Goal: Task Accomplishment & Management: Complete application form

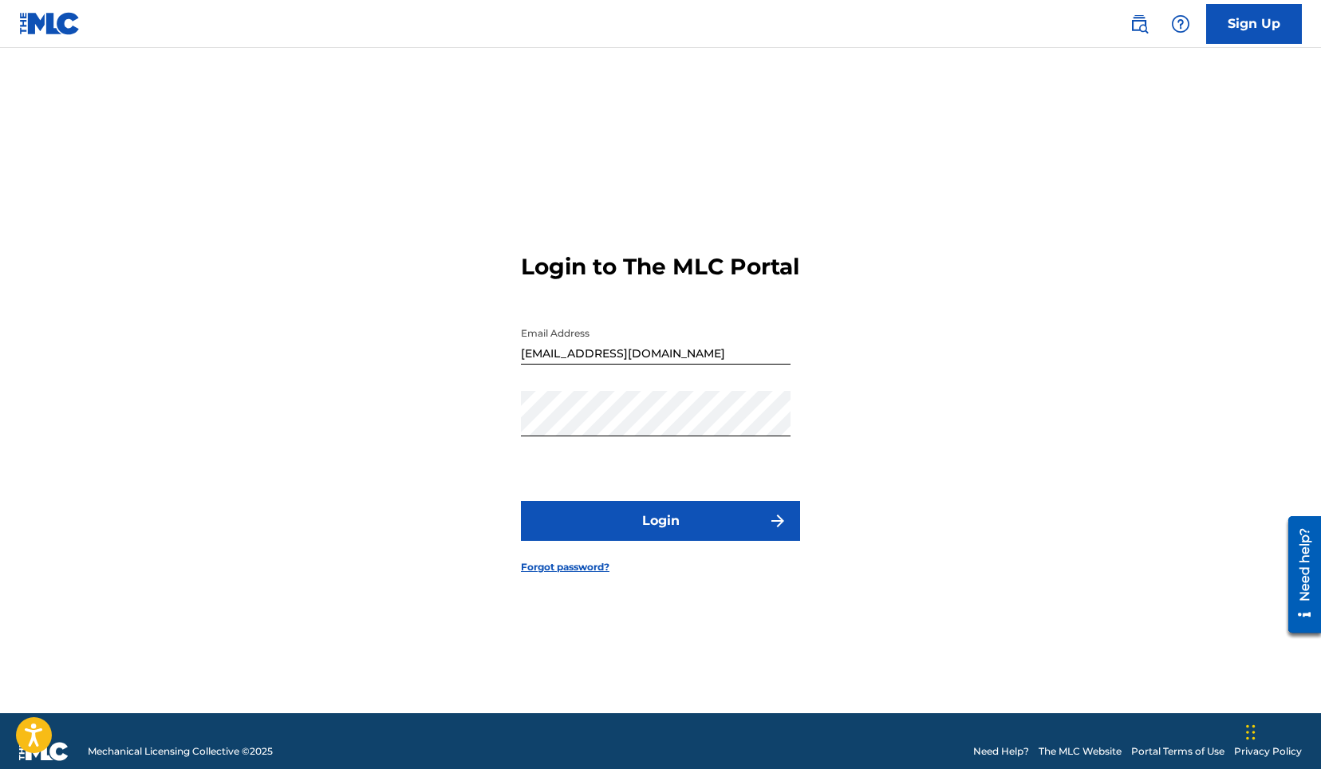
click at [705, 531] on button "Login" at bounding box center [660, 521] width 279 height 40
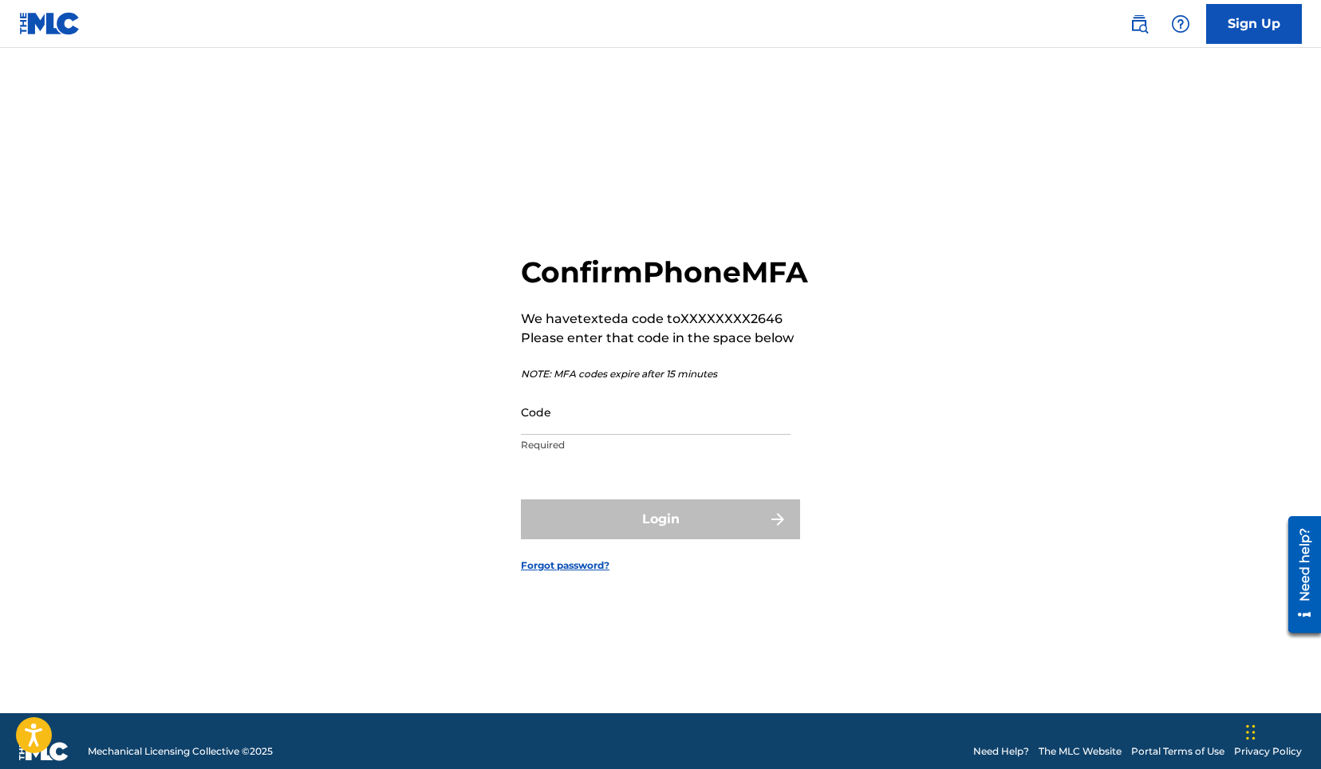
click at [641, 435] on input "Code" at bounding box center [656, 411] width 270 height 45
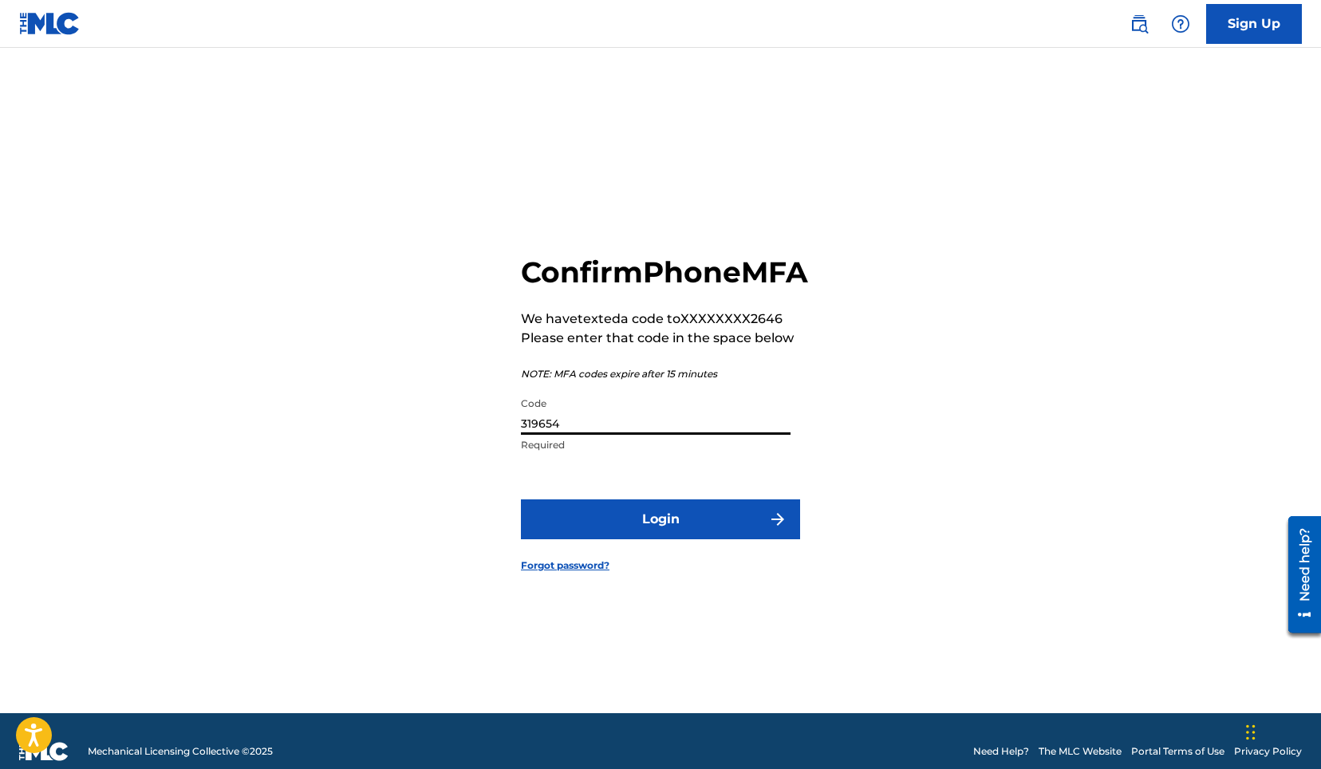
type input "319654"
click at [521, 500] on button "Login" at bounding box center [660, 520] width 279 height 40
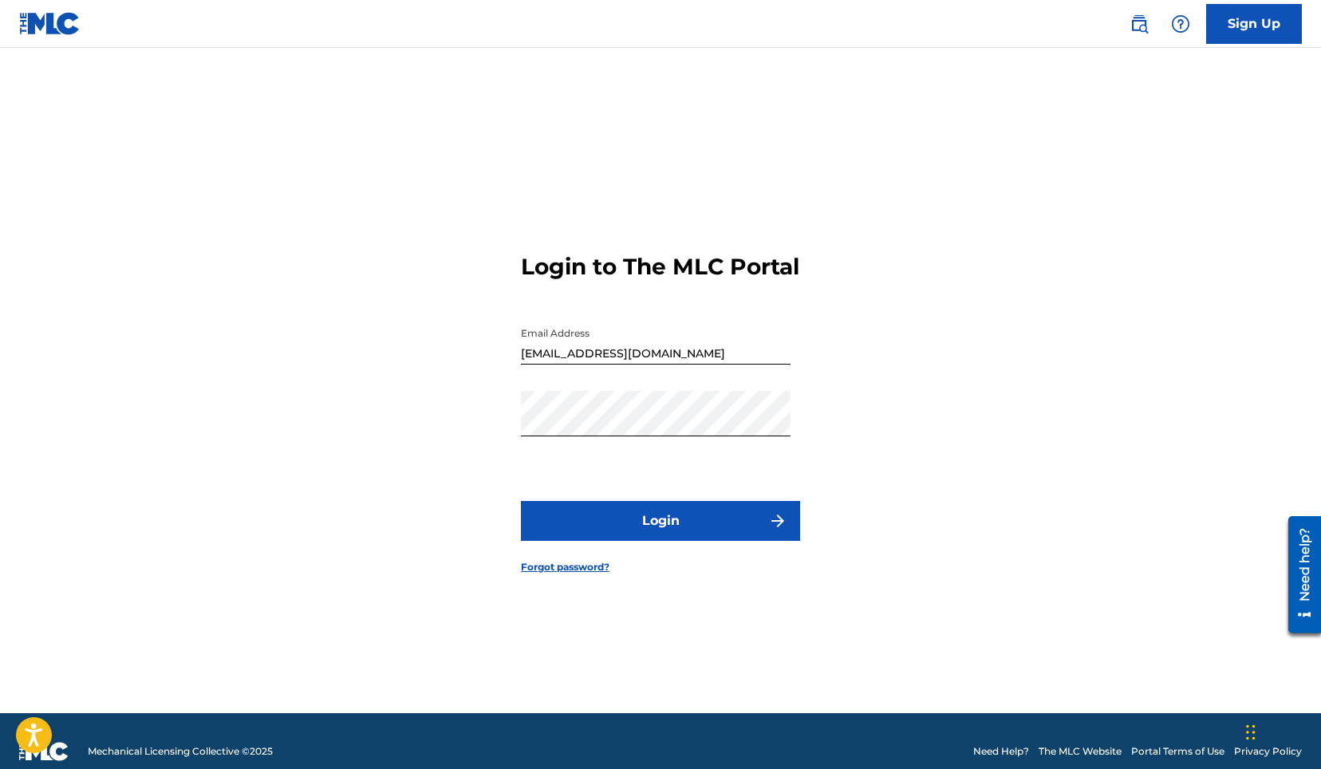
click at [652, 541] on button "Login" at bounding box center [660, 521] width 279 height 40
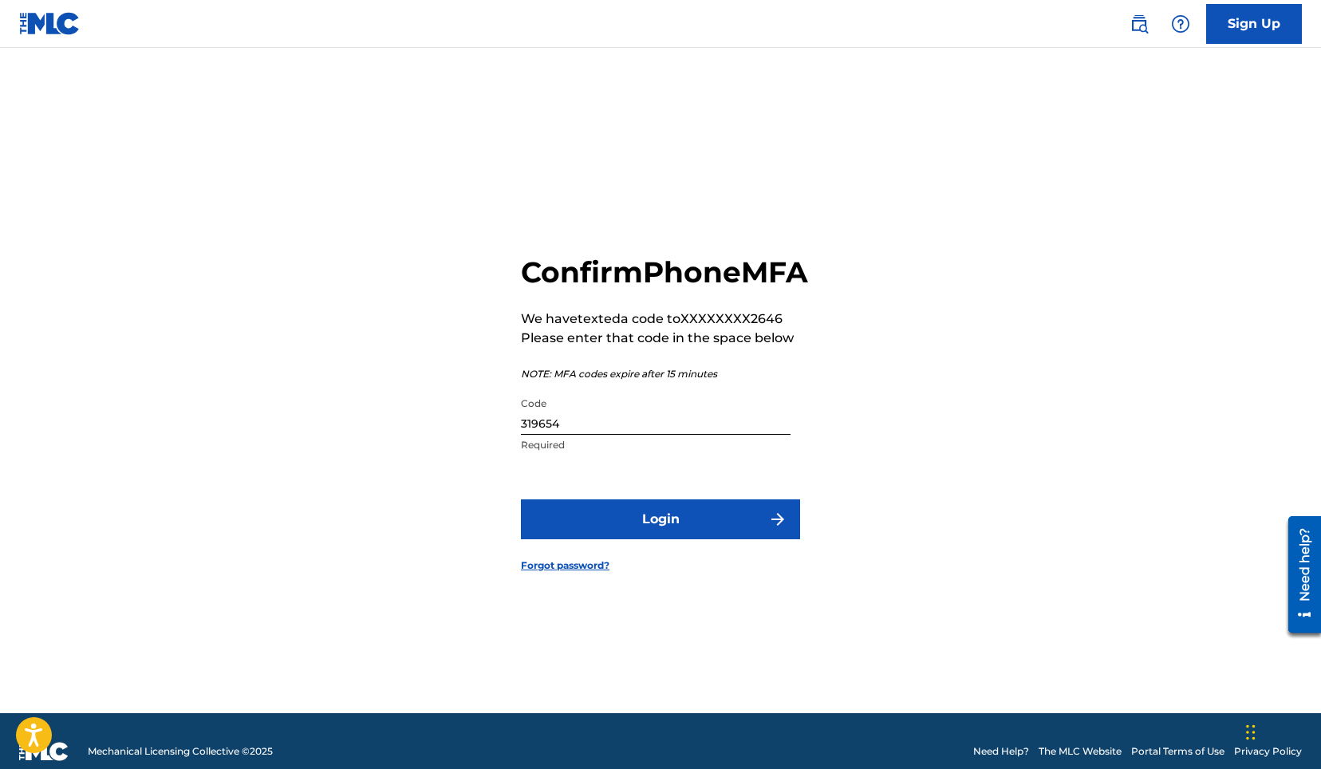
click at [616, 435] on input "319654" at bounding box center [656, 411] width 270 height 45
type input "319564"
click at [521, 500] on button "Login" at bounding box center [660, 520] width 279 height 40
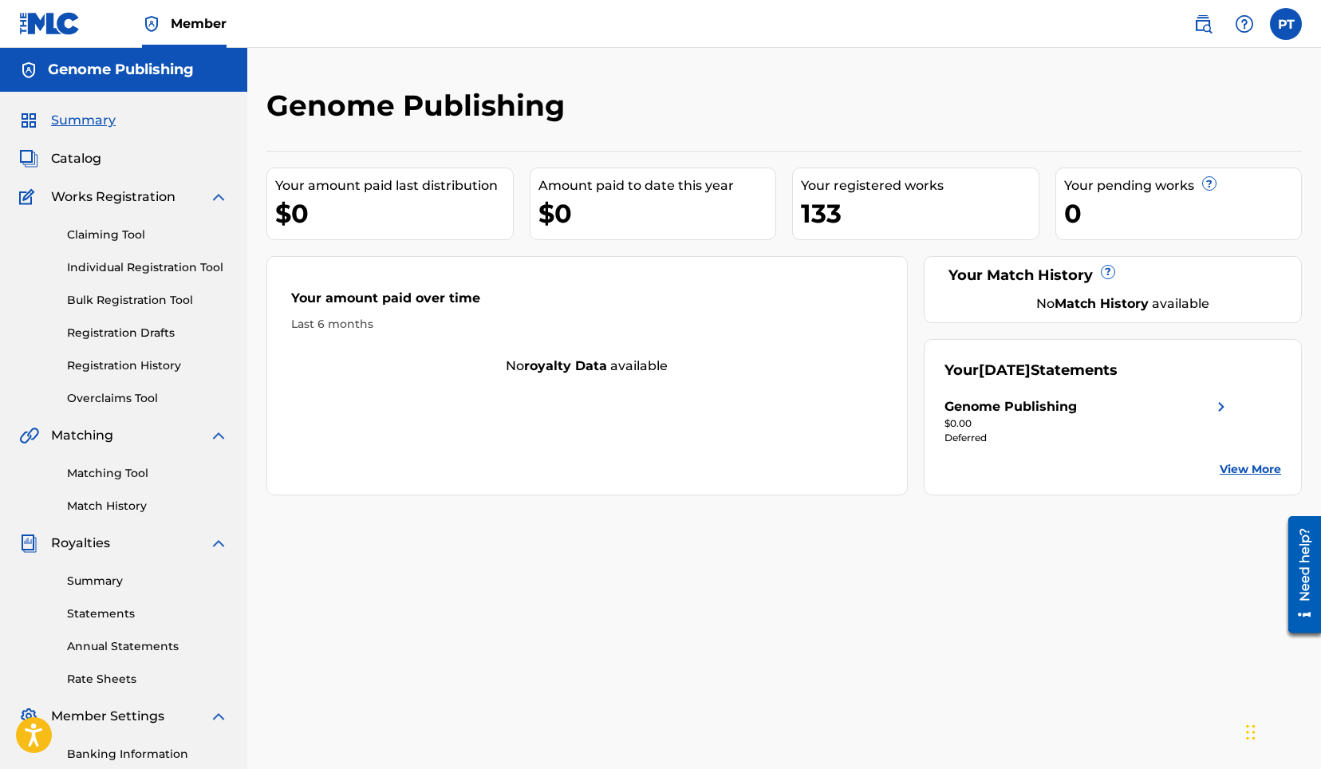
click at [104, 579] on link "Summary" at bounding box center [147, 581] width 161 height 17
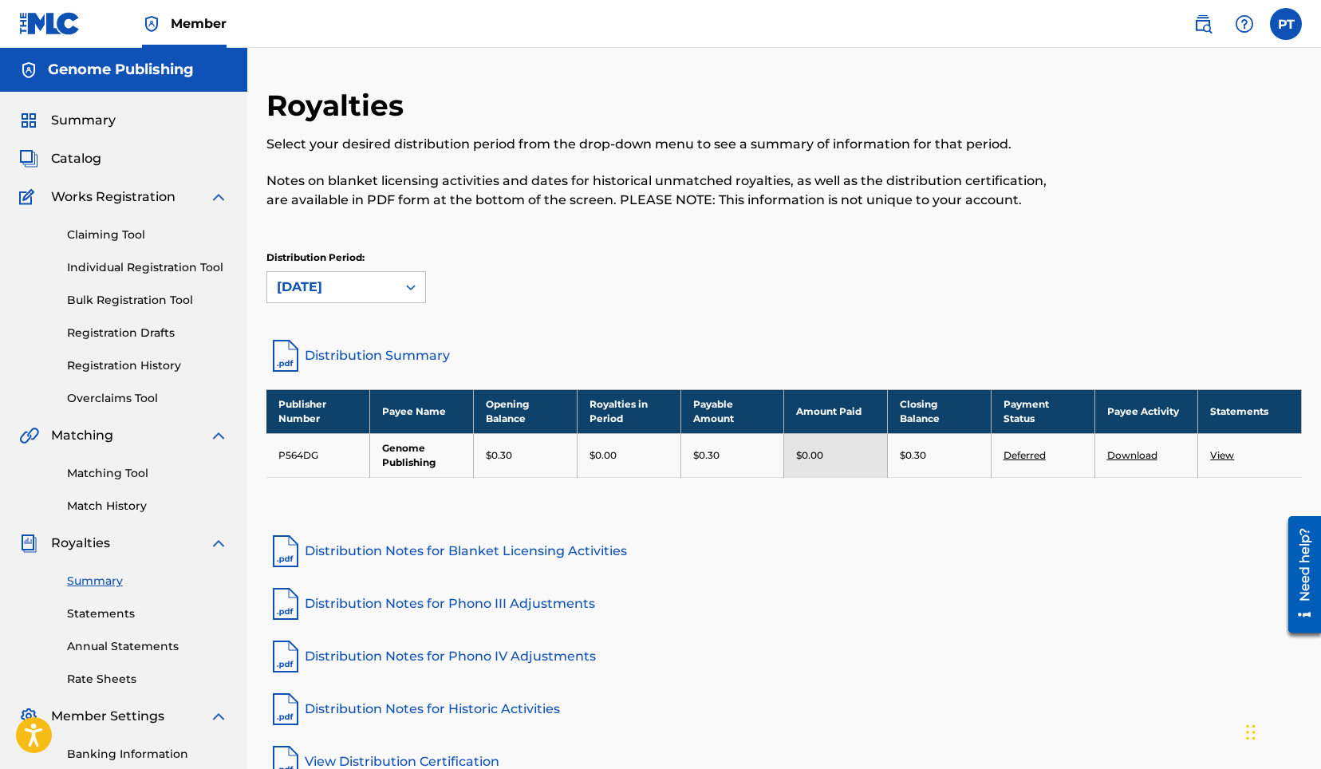
click at [75, 267] on link "Individual Registration Tool" at bounding box center [147, 267] width 161 height 17
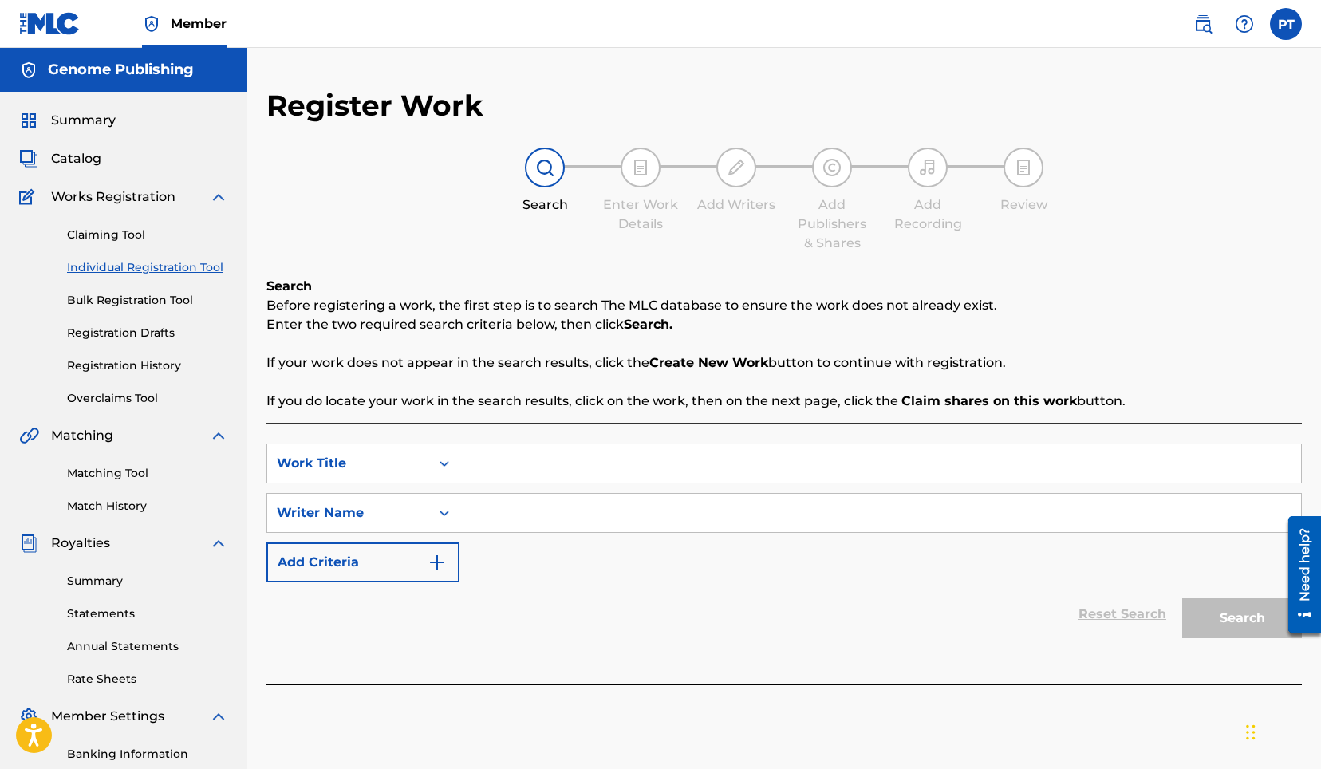
click at [694, 460] on input "Search Form" at bounding box center [881, 463] width 842 height 38
paste input "Keeper of the Balance (Virgo)"
type input "Keeper of the Balance (Virgo)"
click at [571, 520] on input "Search Form" at bounding box center [881, 513] width 842 height 38
click at [571, 519] on input "Search Form" at bounding box center [881, 513] width 842 height 38
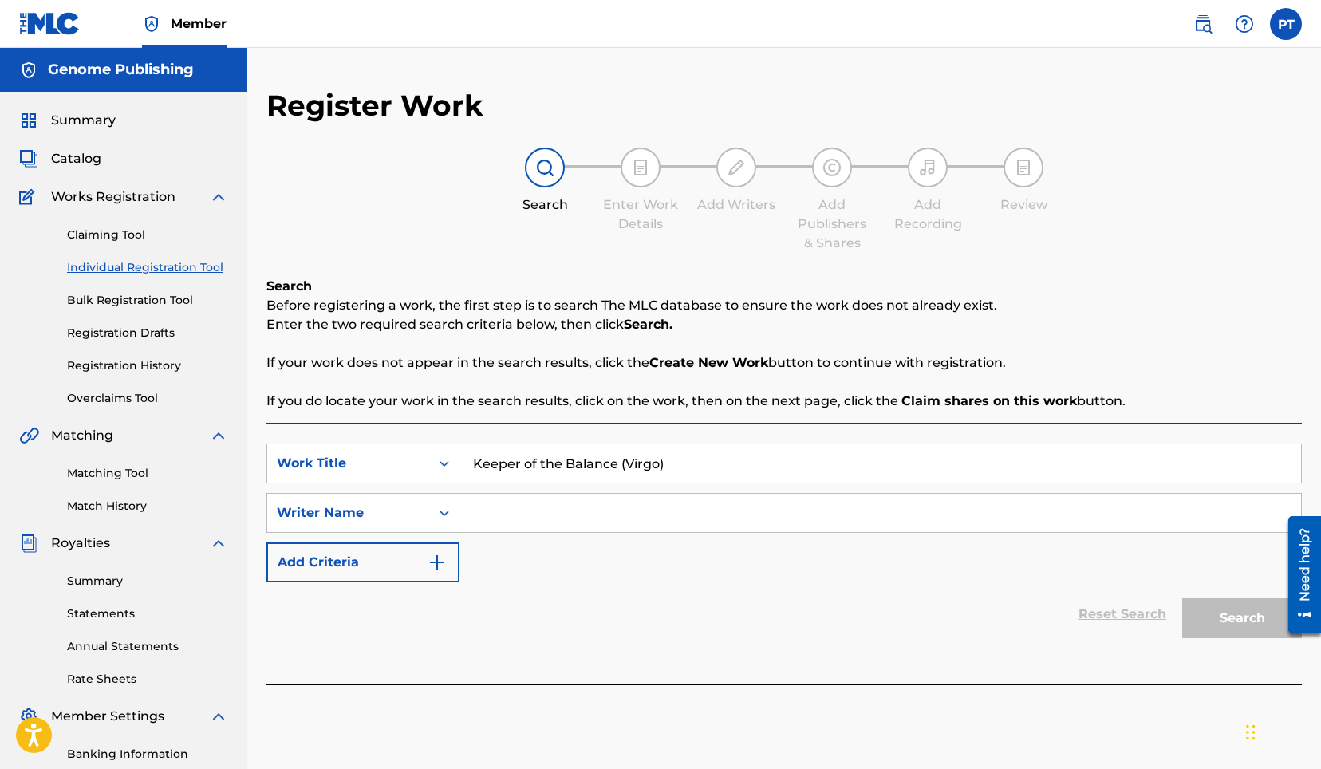
click at [525, 525] on input "Search Form" at bounding box center [881, 513] width 842 height 38
click at [524, 525] on input "Search Form" at bounding box center [881, 513] width 842 height 38
click at [522, 523] on input "Search Form" at bounding box center [881, 513] width 842 height 38
type input "[PERSON_NAME]"
click at [1203, 618] on button "Search" at bounding box center [1243, 618] width 120 height 40
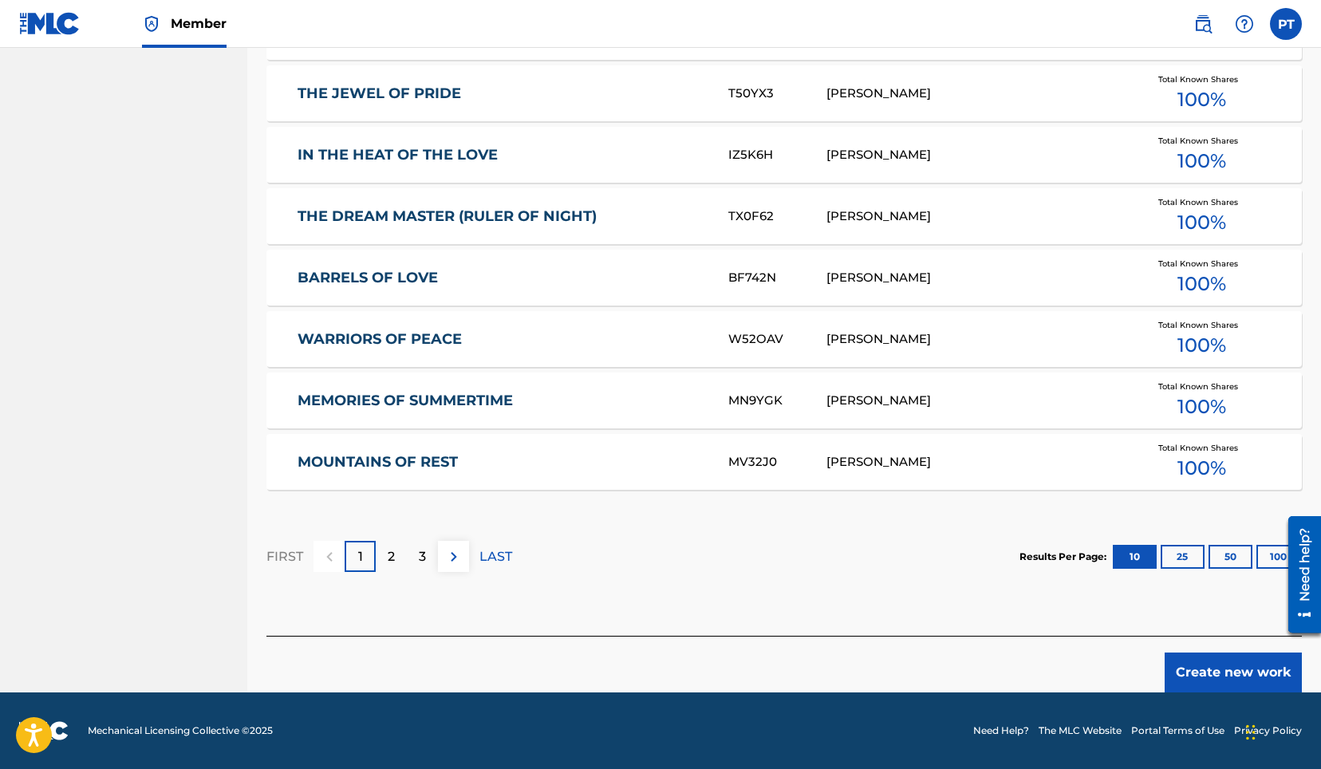
click at [1235, 677] on button "Create new work" at bounding box center [1233, 673] width 137 height 40
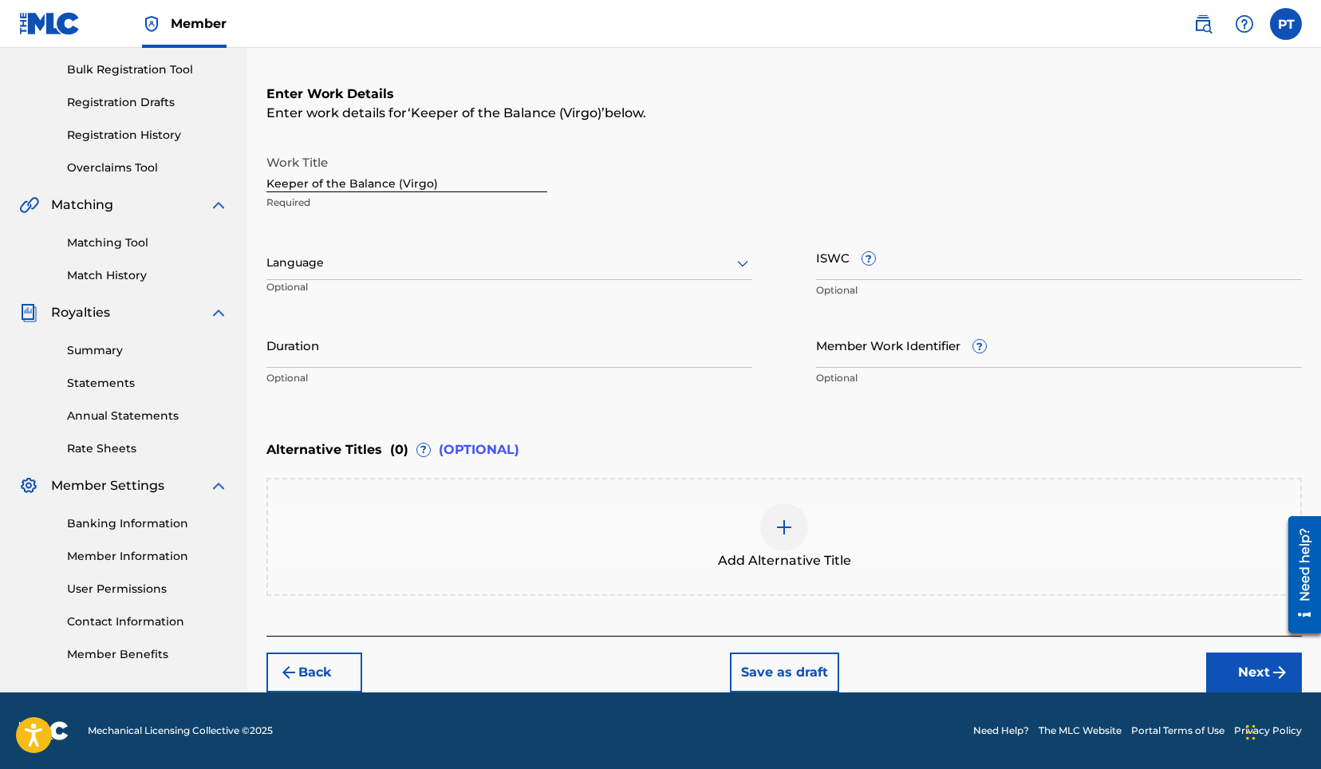
scroll to position [231, 0]
click at [365, 278] on div "Language" at bounding box center [510, 264] width 486 height 34
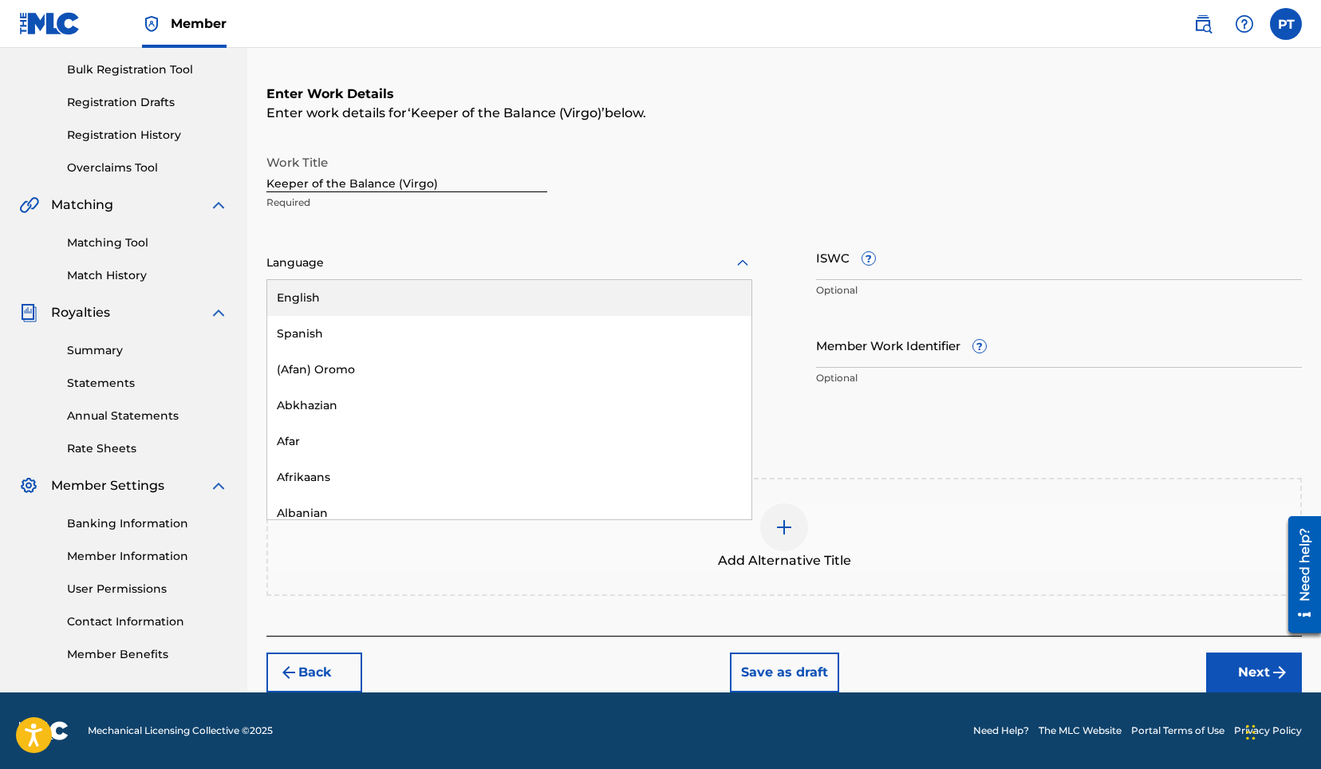
click at [327, 298] on div "English" at bounding box center [509, 298] width 484 height 36
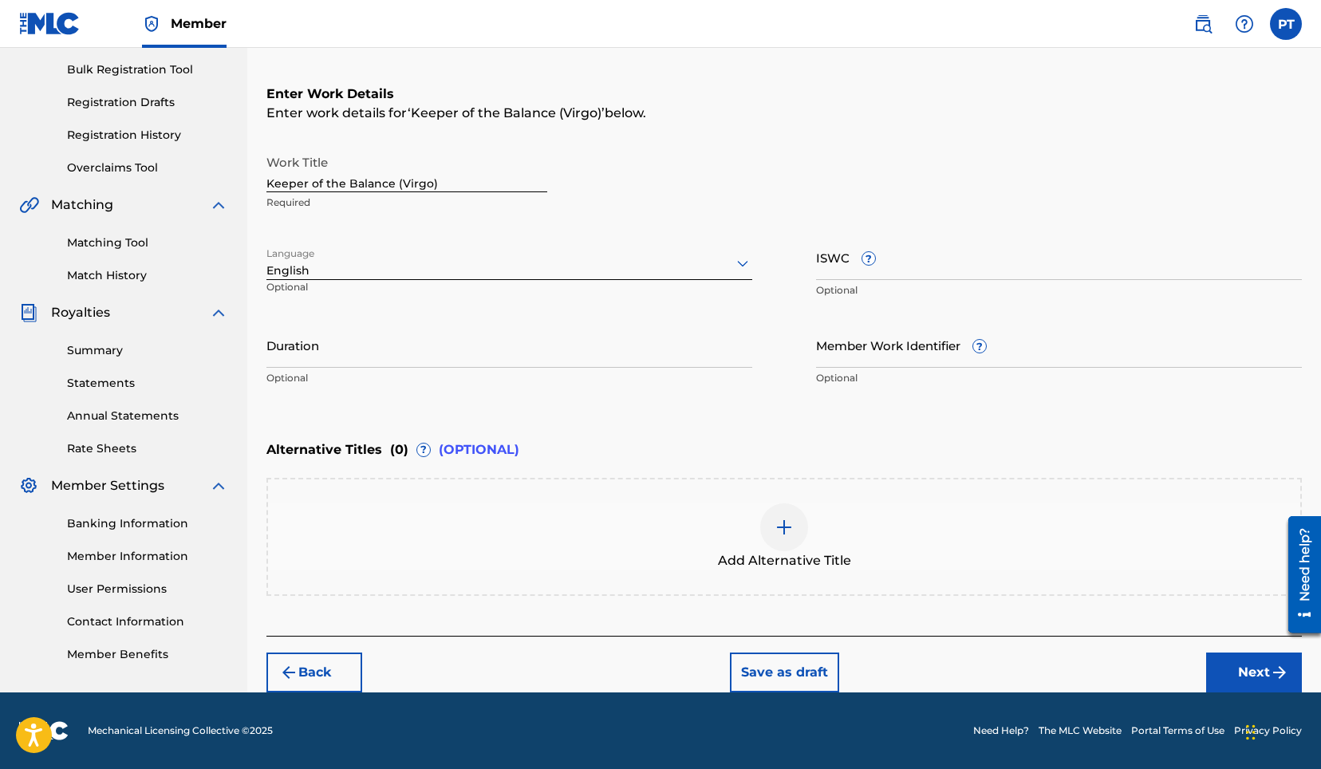
click at [1236, 670] on button "Next" at bounding box center [1255, 673] width 96 height 40
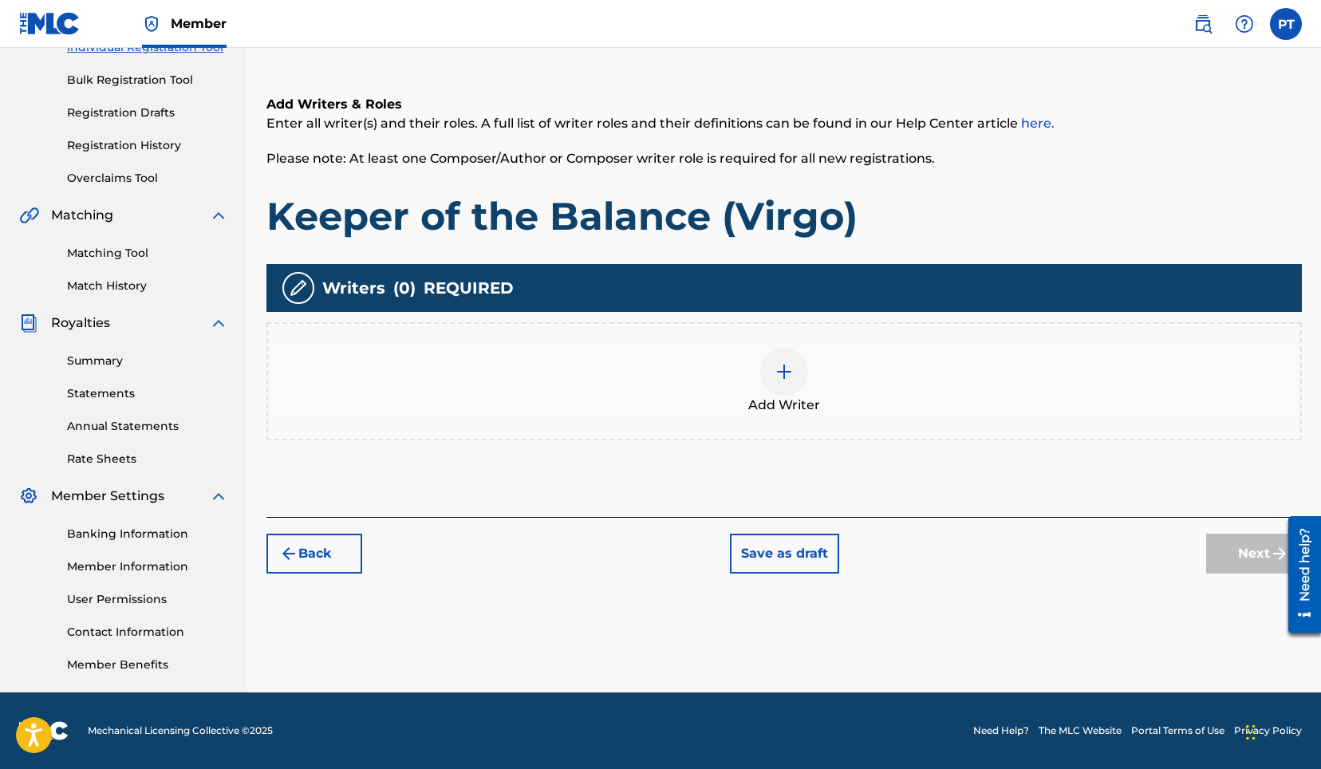
click at [783, 377] on img at bounding box center [784, 371] width 19 height 19
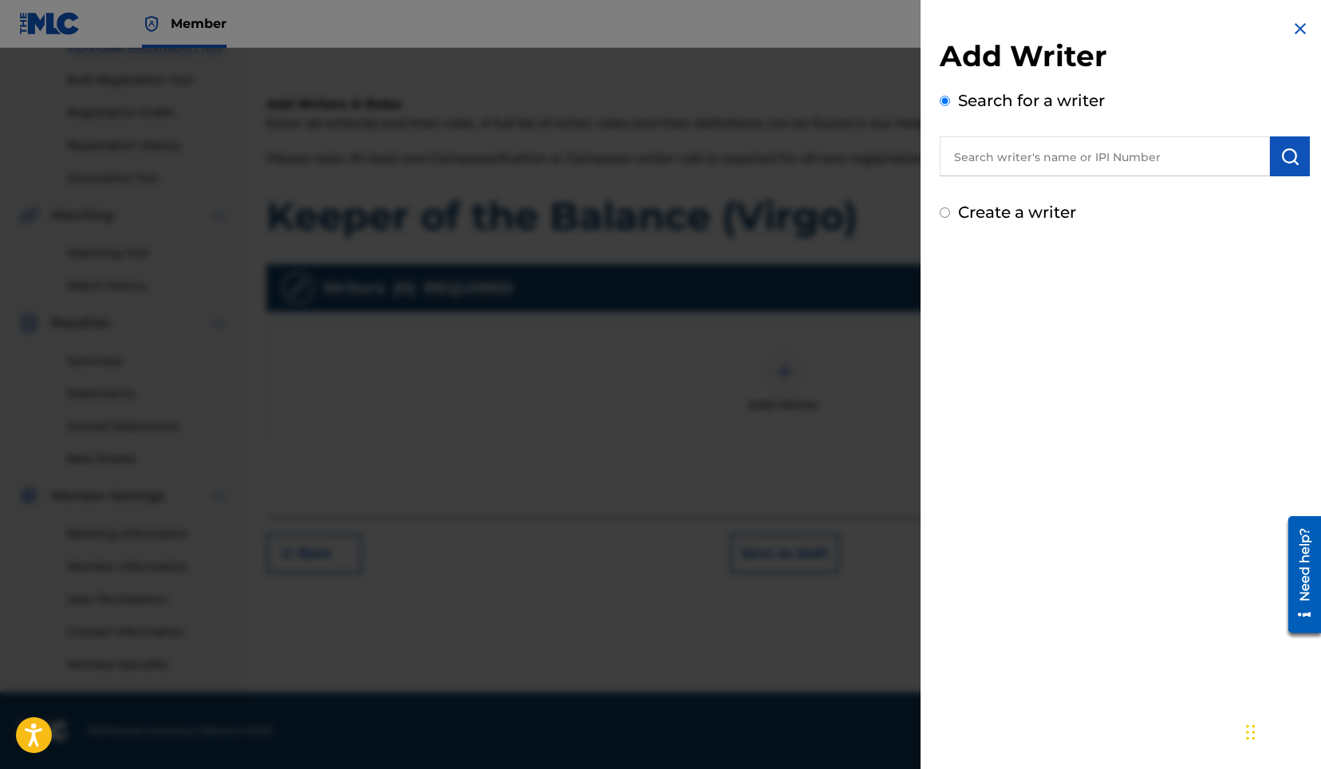
click at [1115, 160] on input "text" at bounding box center [1105, 156] width 330 height 40
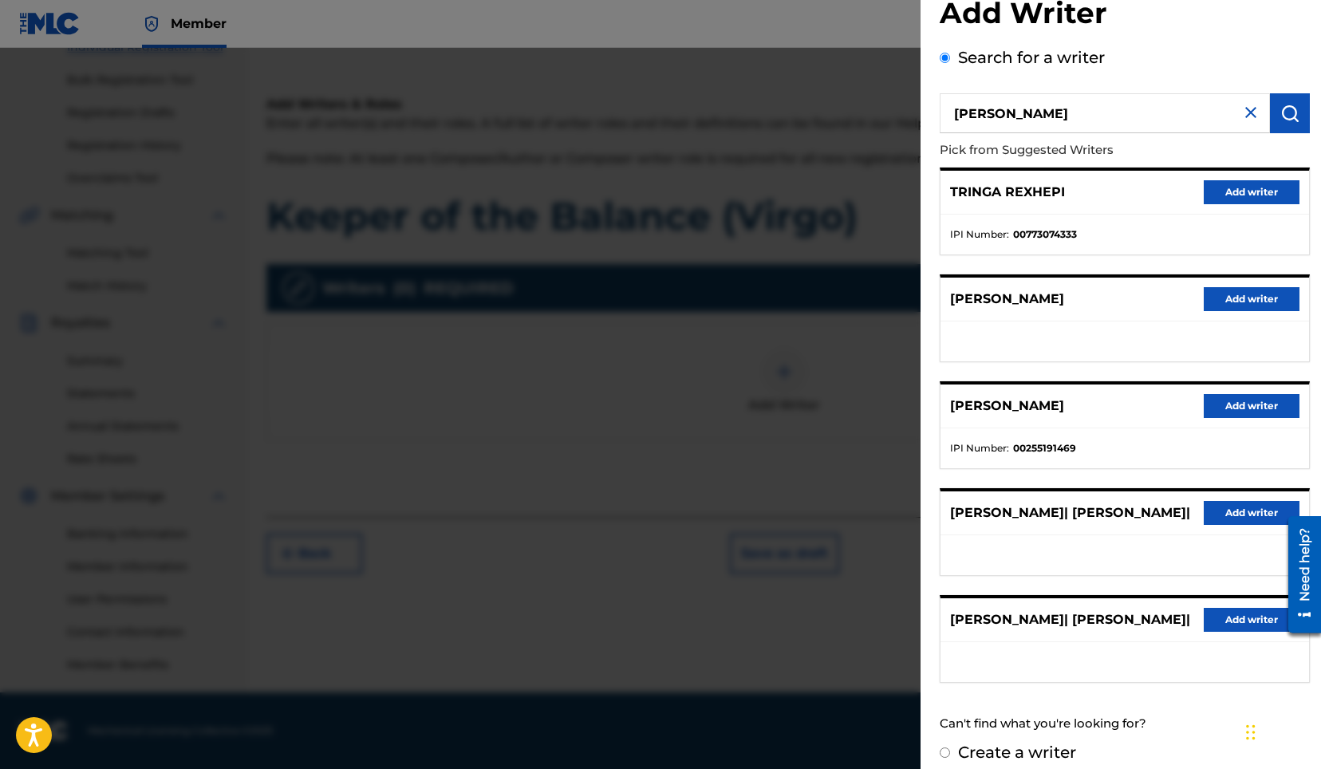
scroll to position [57, 0]
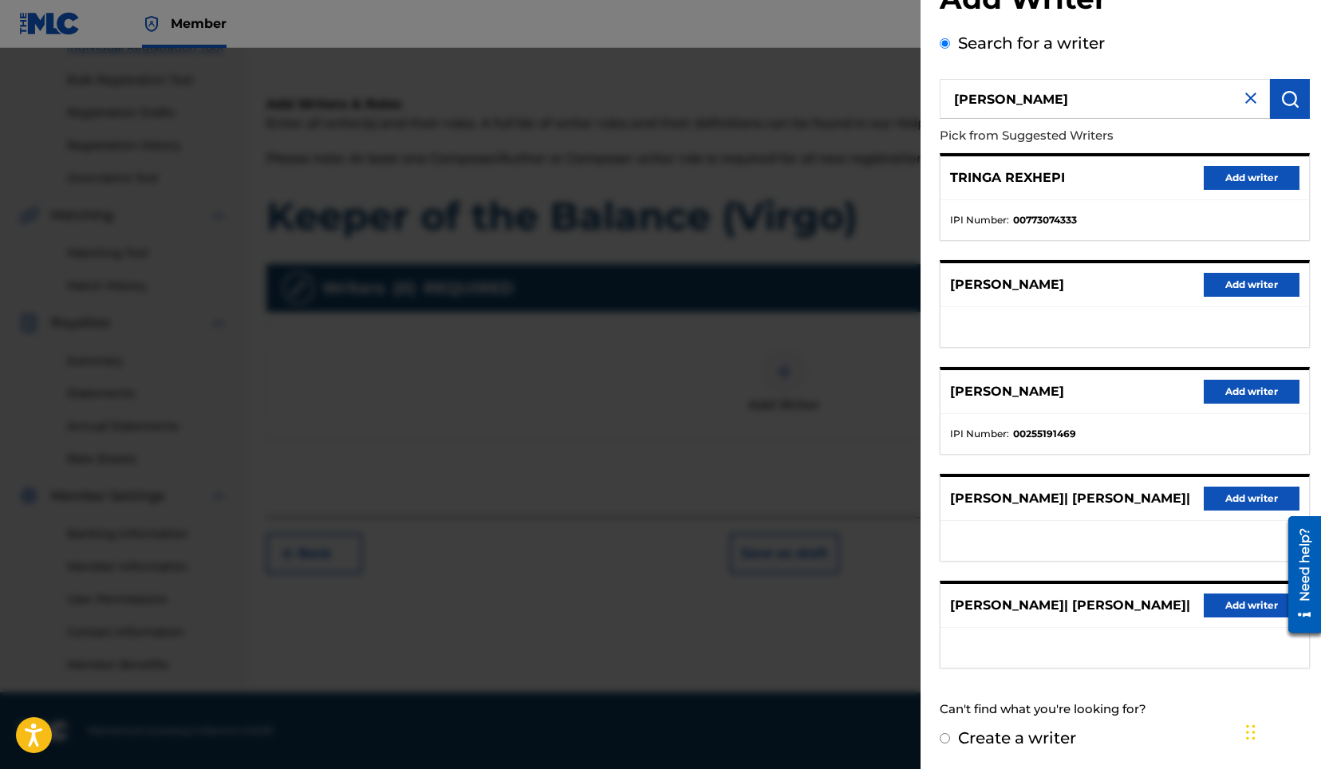
click at [1074, 101] on input "[PERSON_NAME]" at bounding box center [1105, 99] width 330 height 40
type input "[PERSON_NAME]"
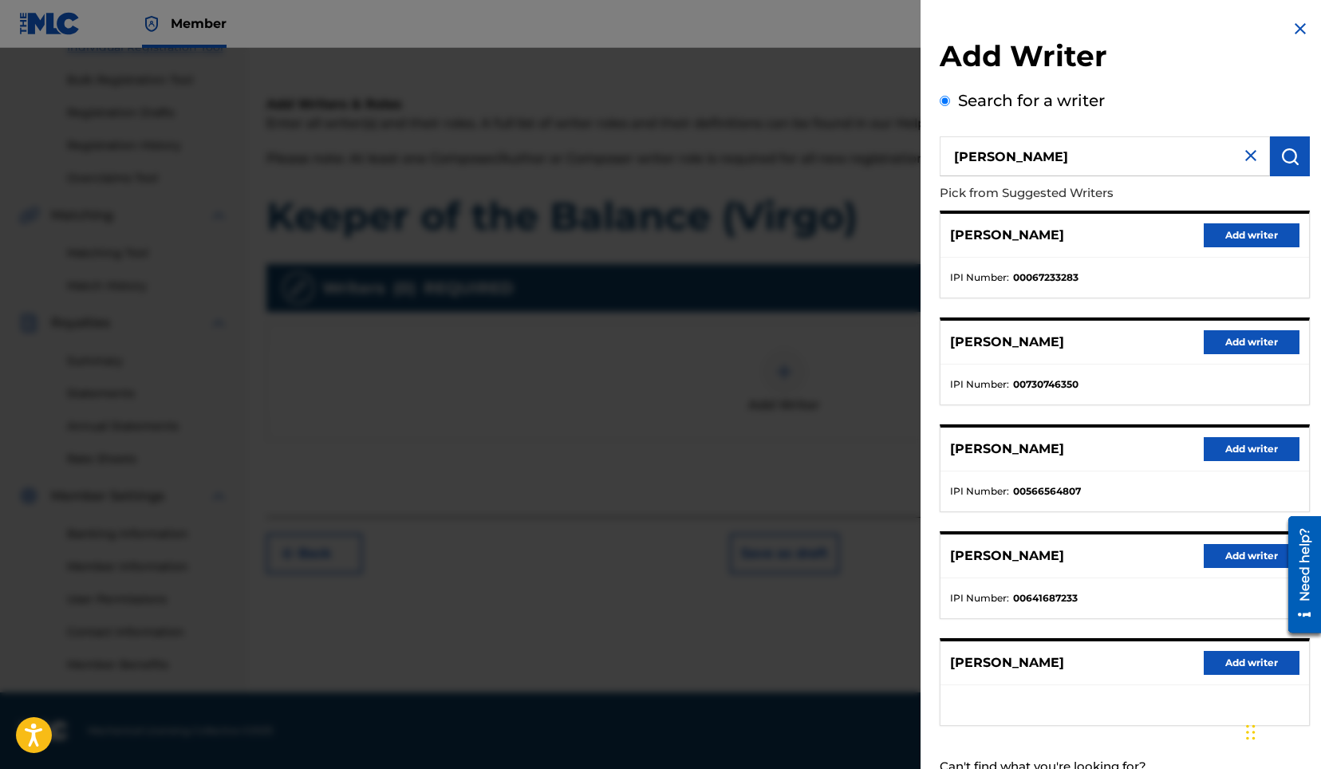
click at [1219, 654] on button "Add writer" at bounding box center [1252, 663] width 96 height 24
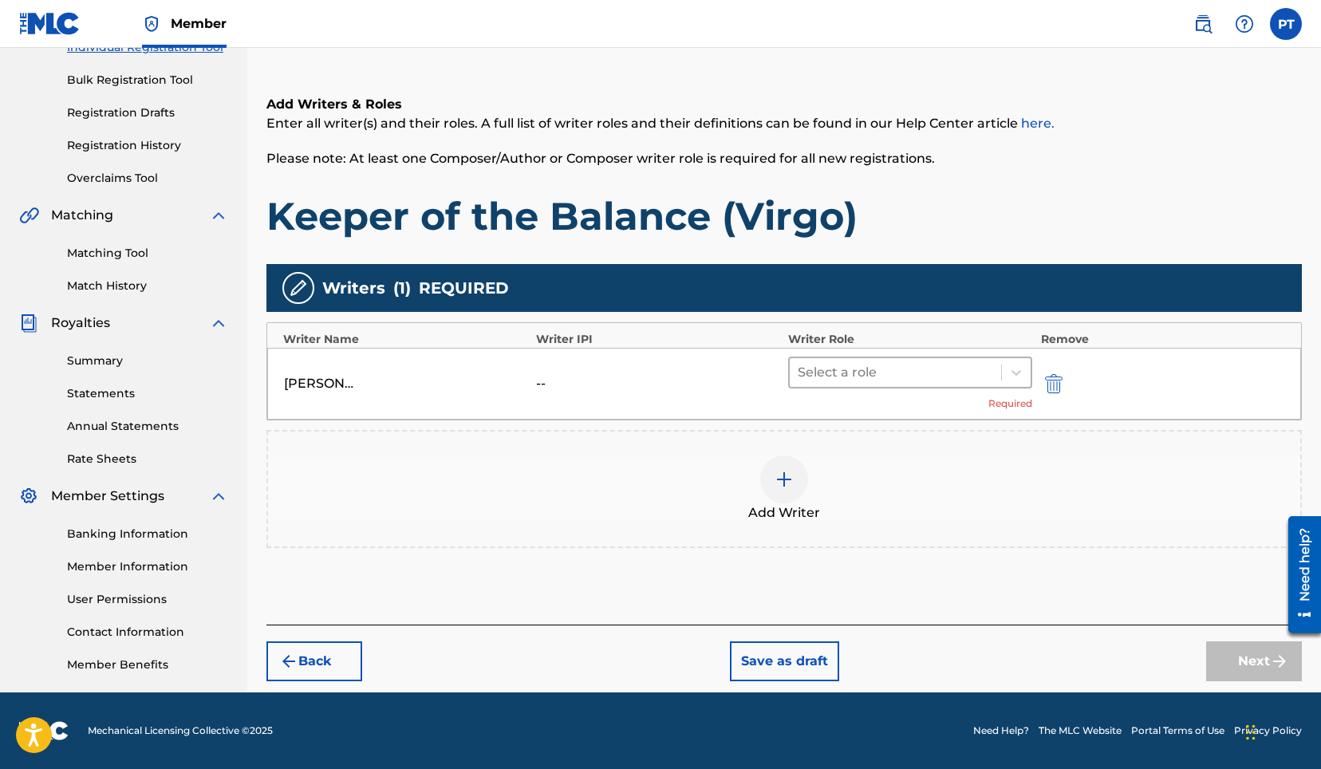
click at [855, 373] on div at bounding box center [896, 372] width 196 height 22
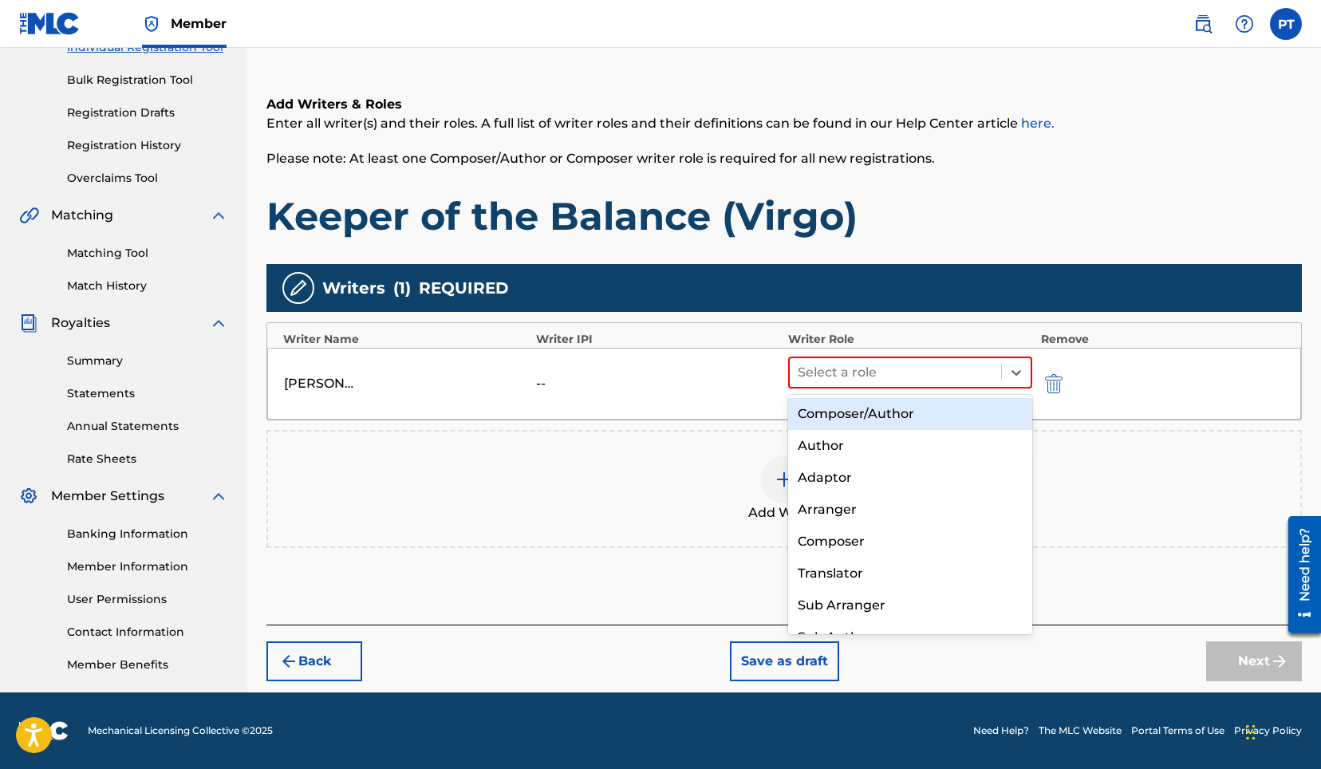
click at [832, 421] on div "Composer/Author" at bounding box center [910, 414] width 244 height 32
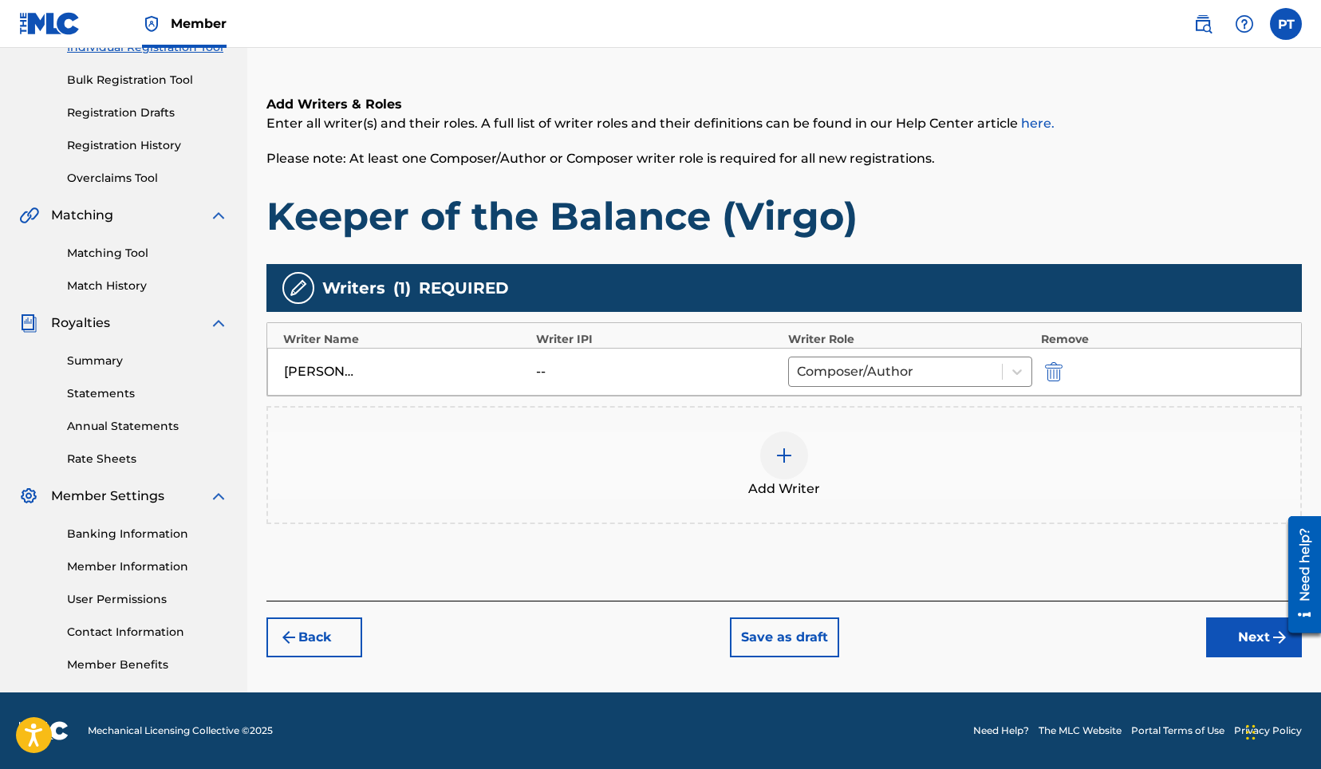
click at [1236, 645] on button "Next" at bounding box center [1255, 638] width 96 height 40
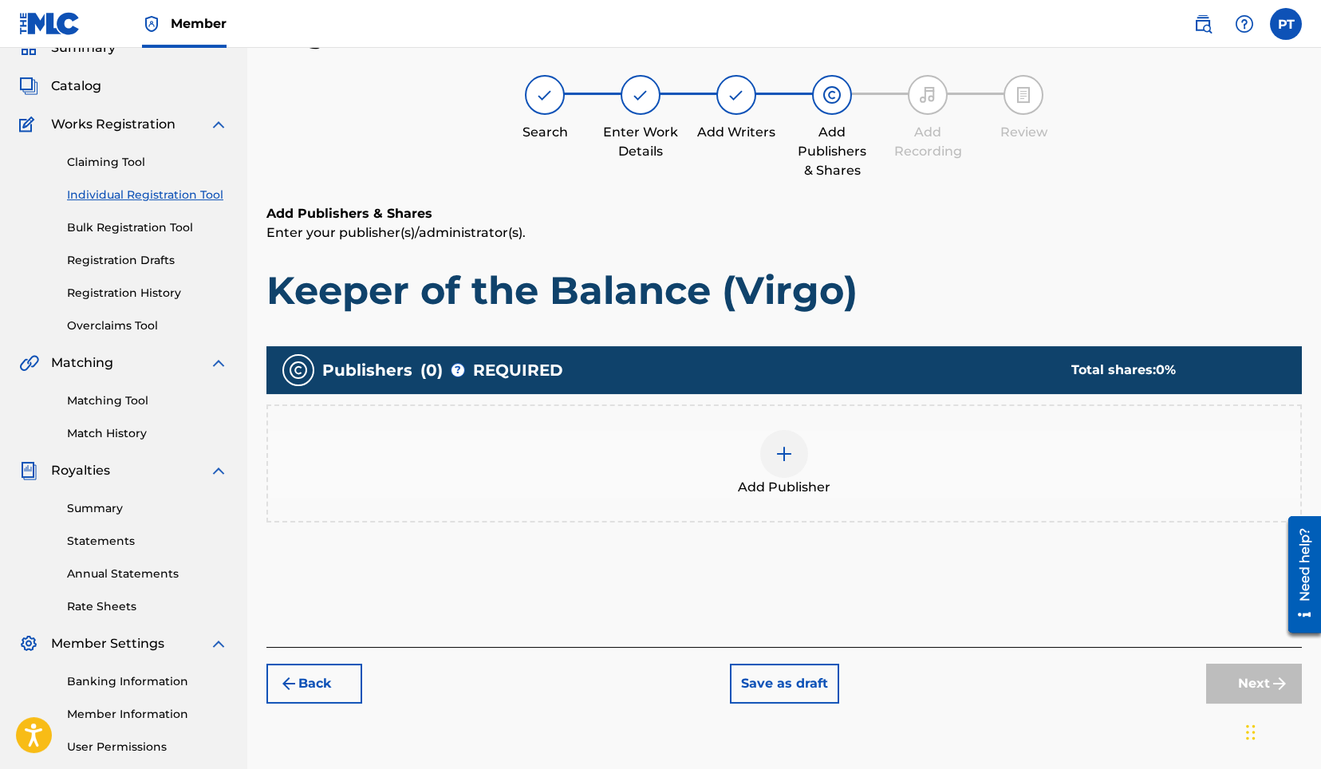
scroll to position [72, 0]
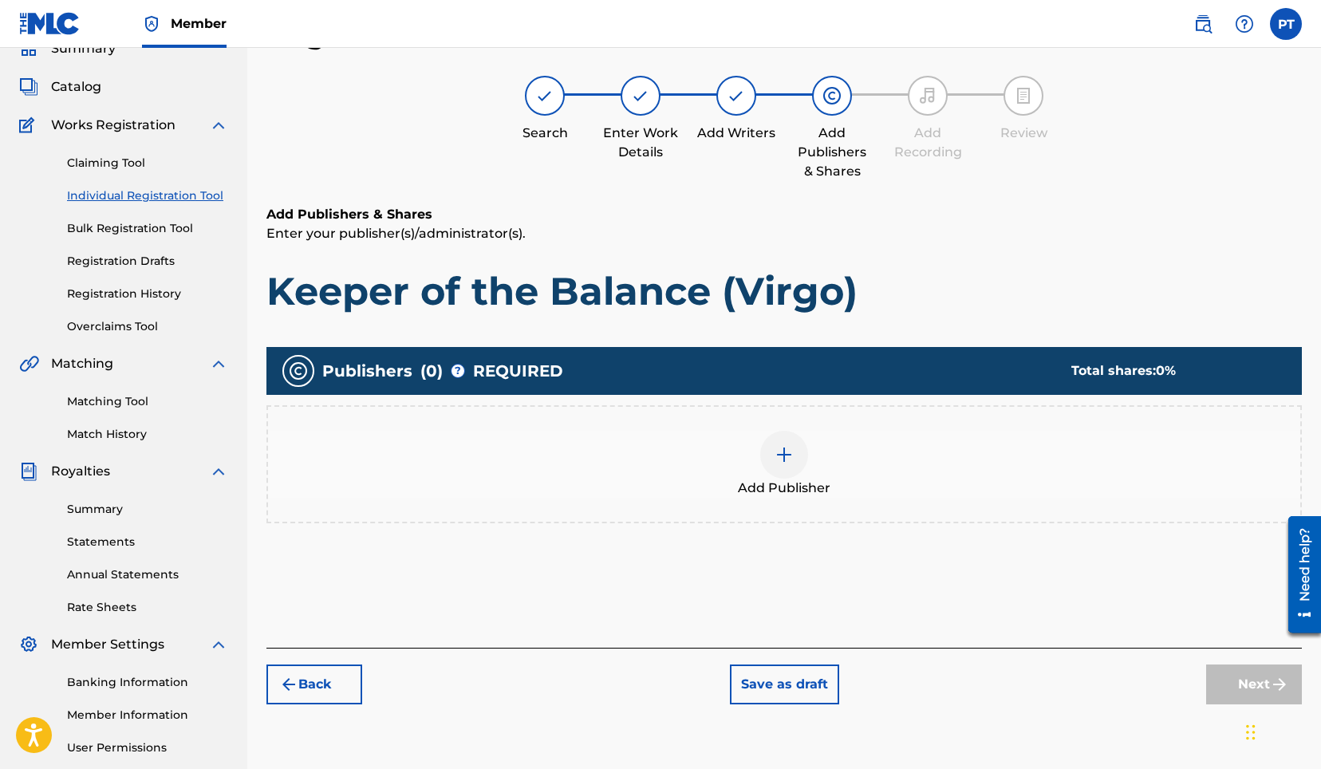
click at [780, 456] on img at bounding box center [784, 454] width 19 height 19
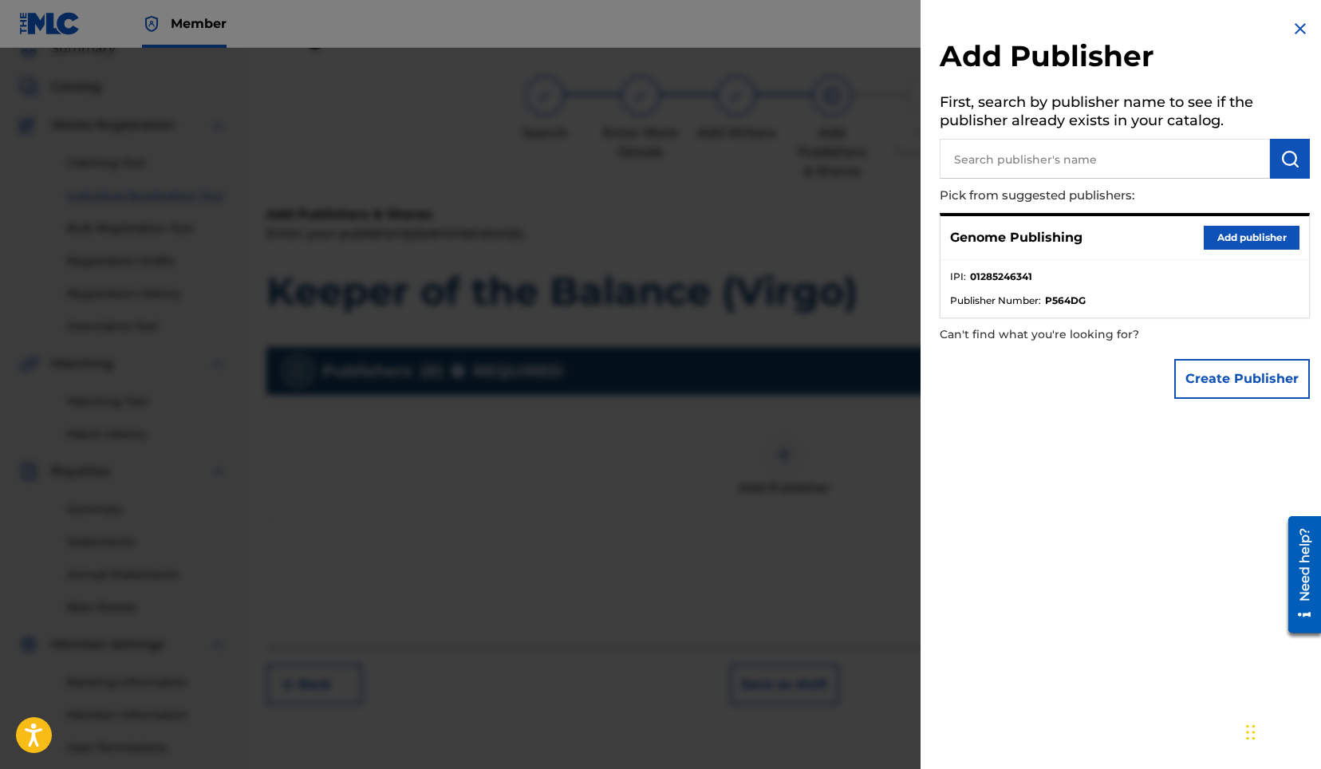
click at [1248, 231] on button "Add publisher" at bounding box center [1252, 238] width 96 height 24
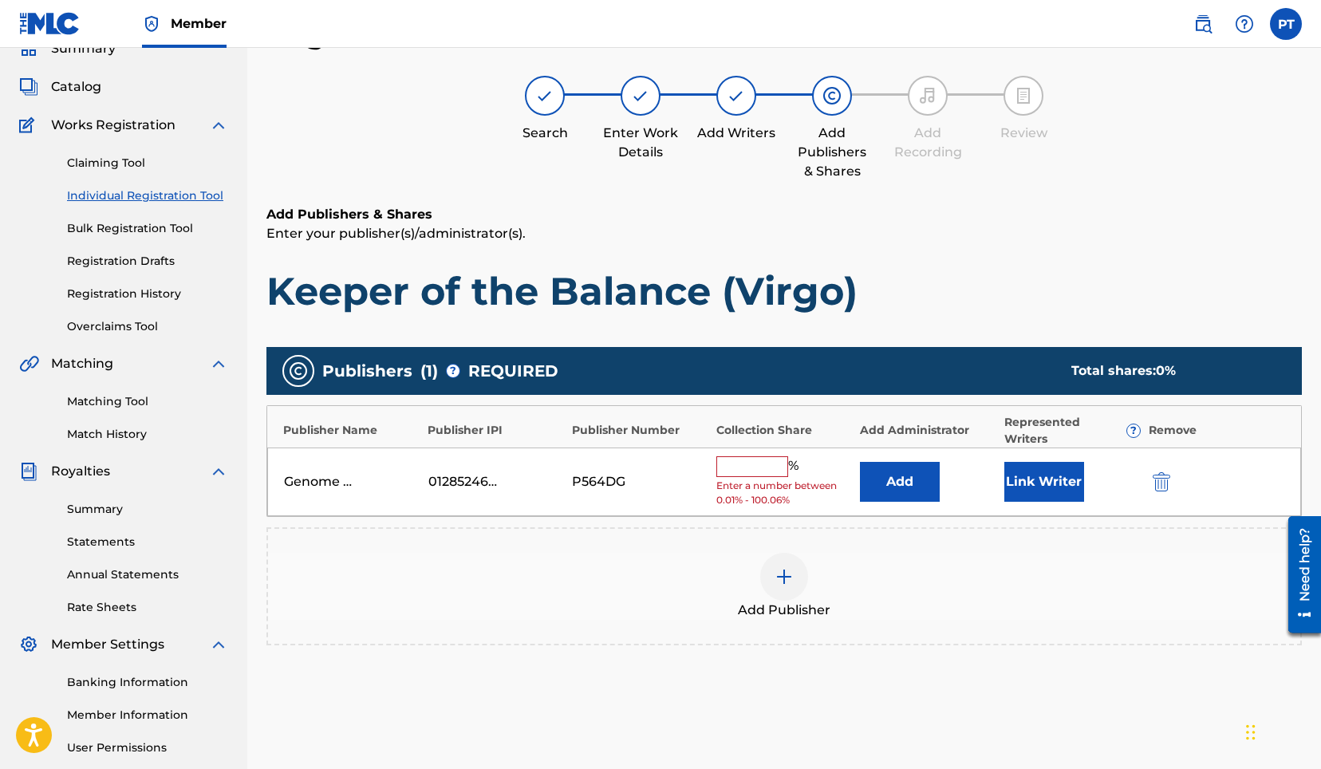
click at [750, 456] on input "text" at bounding box center [753, 466] width 72 height 21
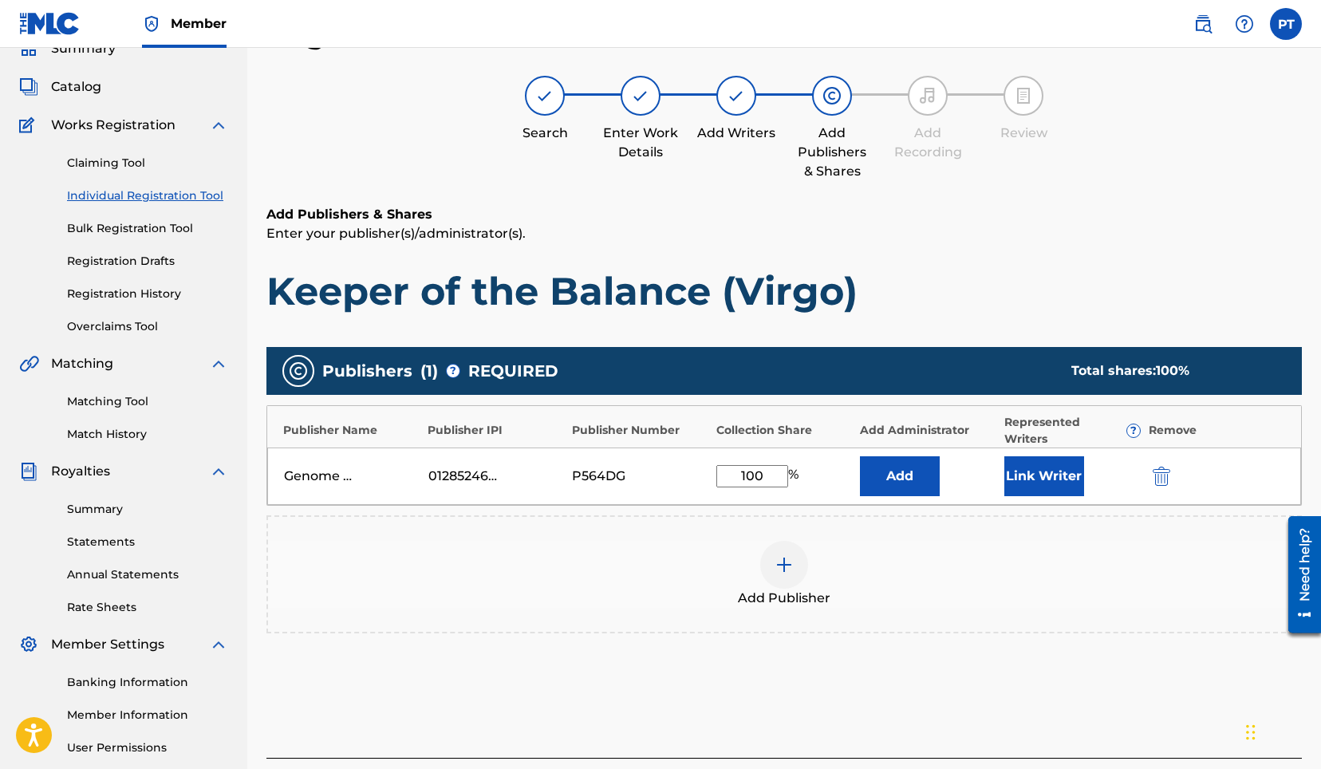
type input "100"
click at [1048, 456] on button "Link Writer" at bounding box center [1045, 476] width 80 height 40
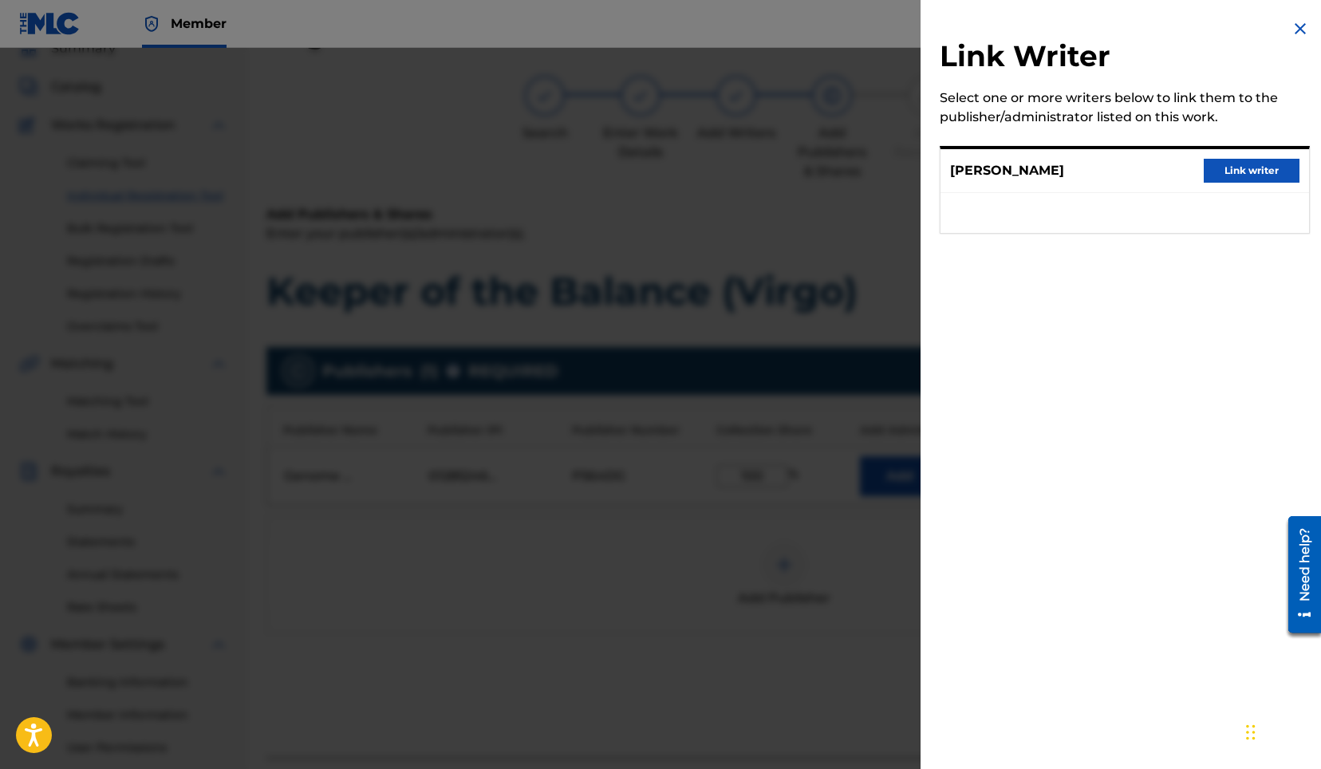
click at [1266, 170] on button "Link writer" at bounding box center [1252, 171] width 96 height 24
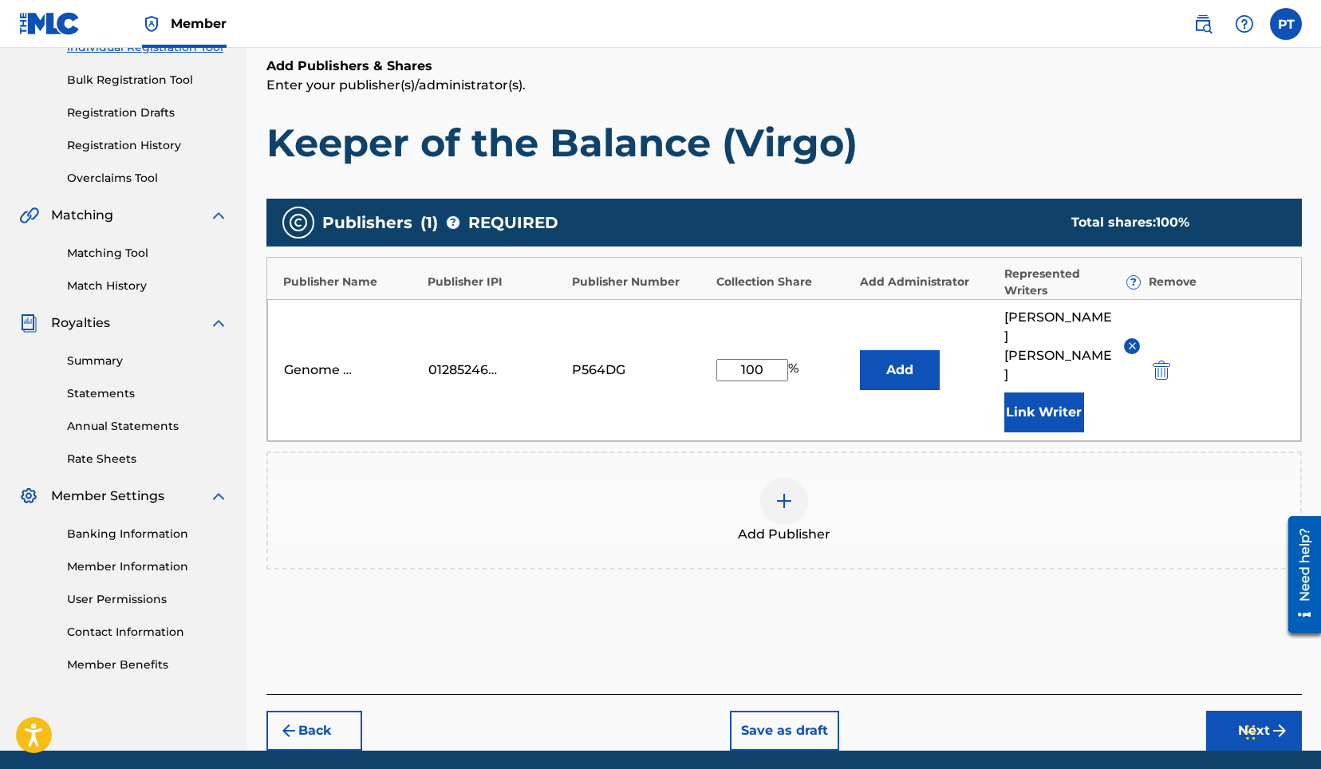
click at [1217, 711] on button "Next" at bounding box center [1255, 731] width 96 height 40
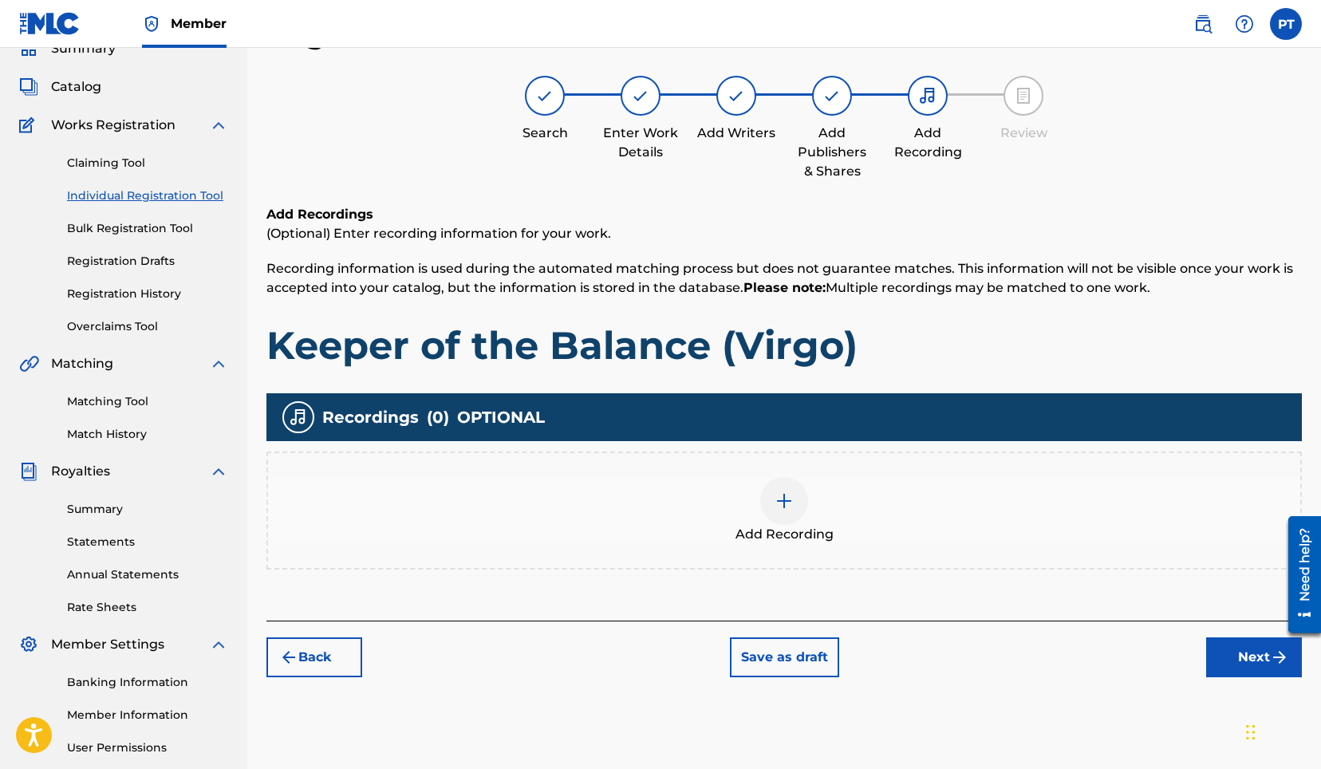
click at [778, 499] on img at bounding box center [784, 501] width 19 height 19
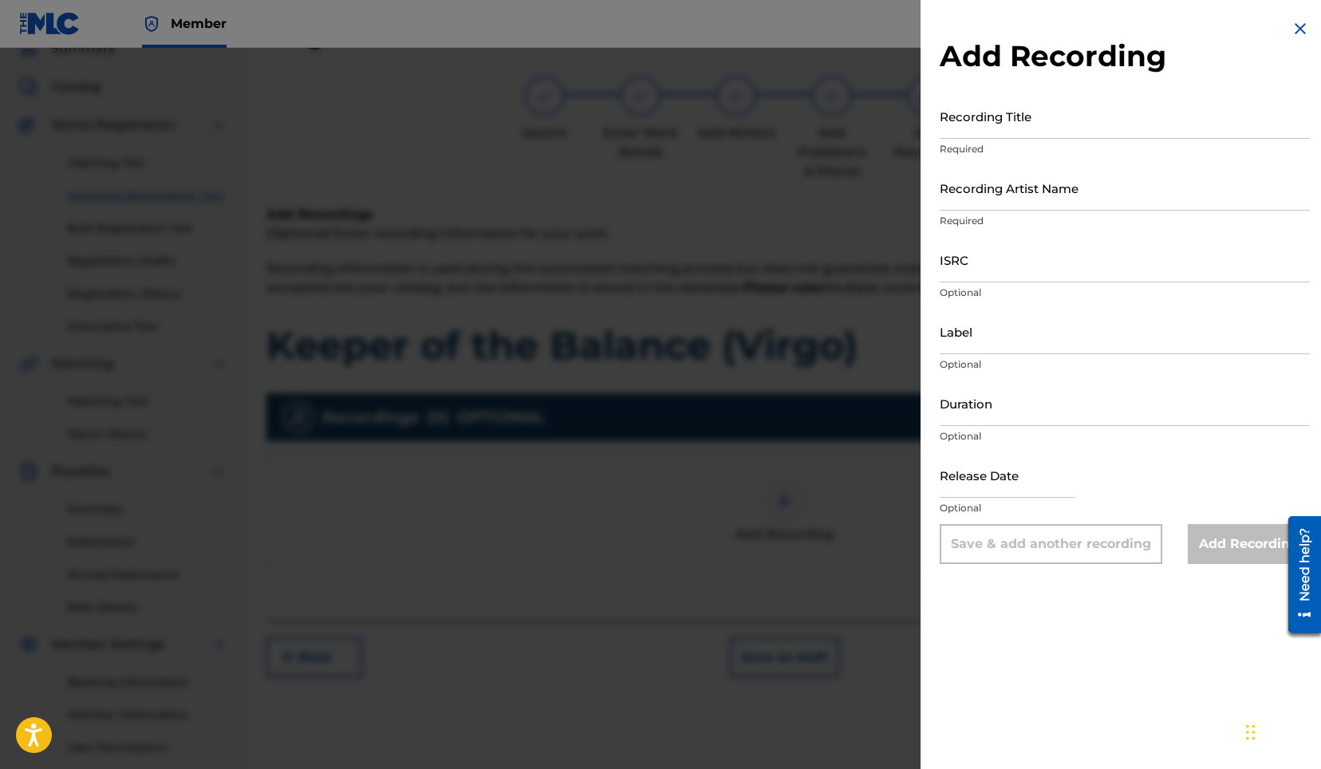
click at [1116, 132] on input "Recording Title" at bounding box center [1125, 115] width 370 height 45
paste input "Keeper of the Balance (Virgo)"
type input "Keeper of the Balance (Virgo)"
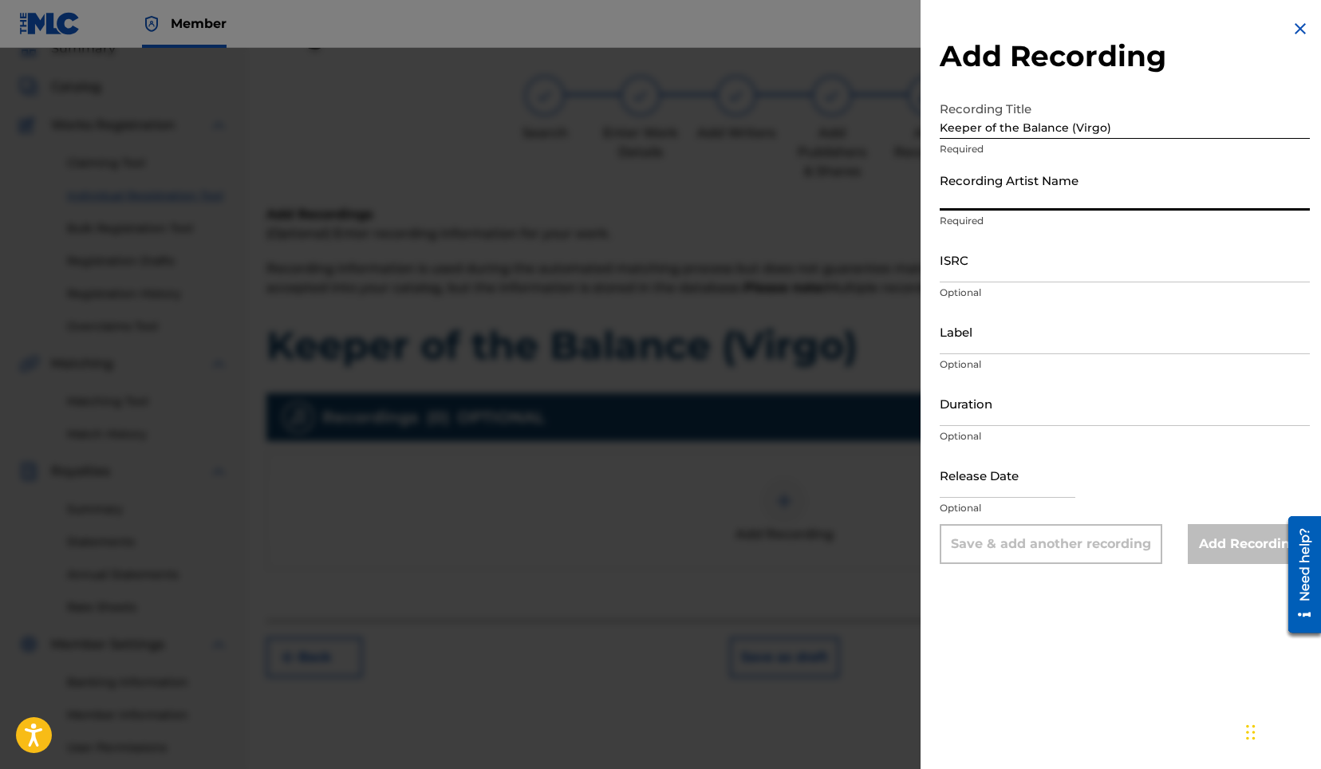
click at [1163, 202] on input "Recording Artist Name" at bounding box center [1125, 187] width 370 height 45
click at [1164, 202] on input "Recording Artist Name" at bounding box center [1125, 187] width 370 height 45
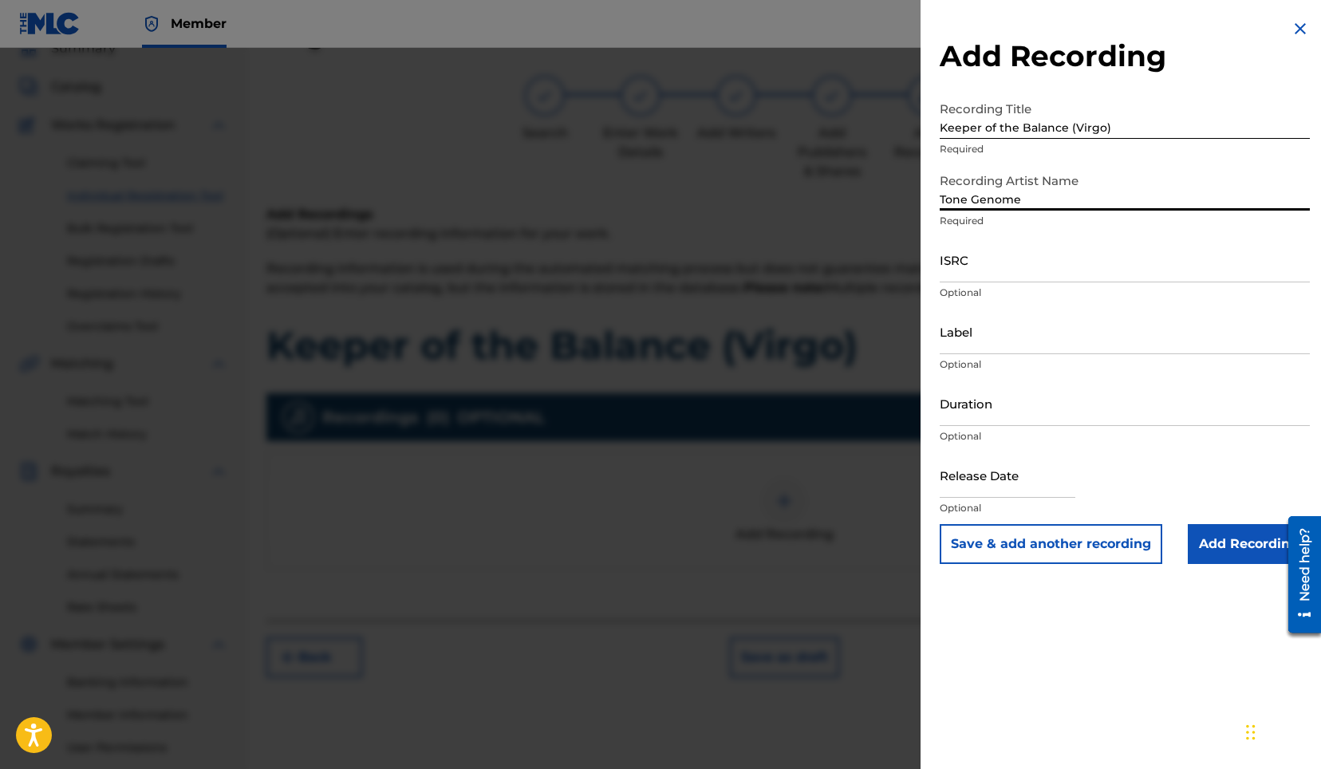
type input "Tone Genome"
click at [997, 496] on input "text" at bounding box center [1008, 474] width 136 height 45
select select "7"
select select "2025"
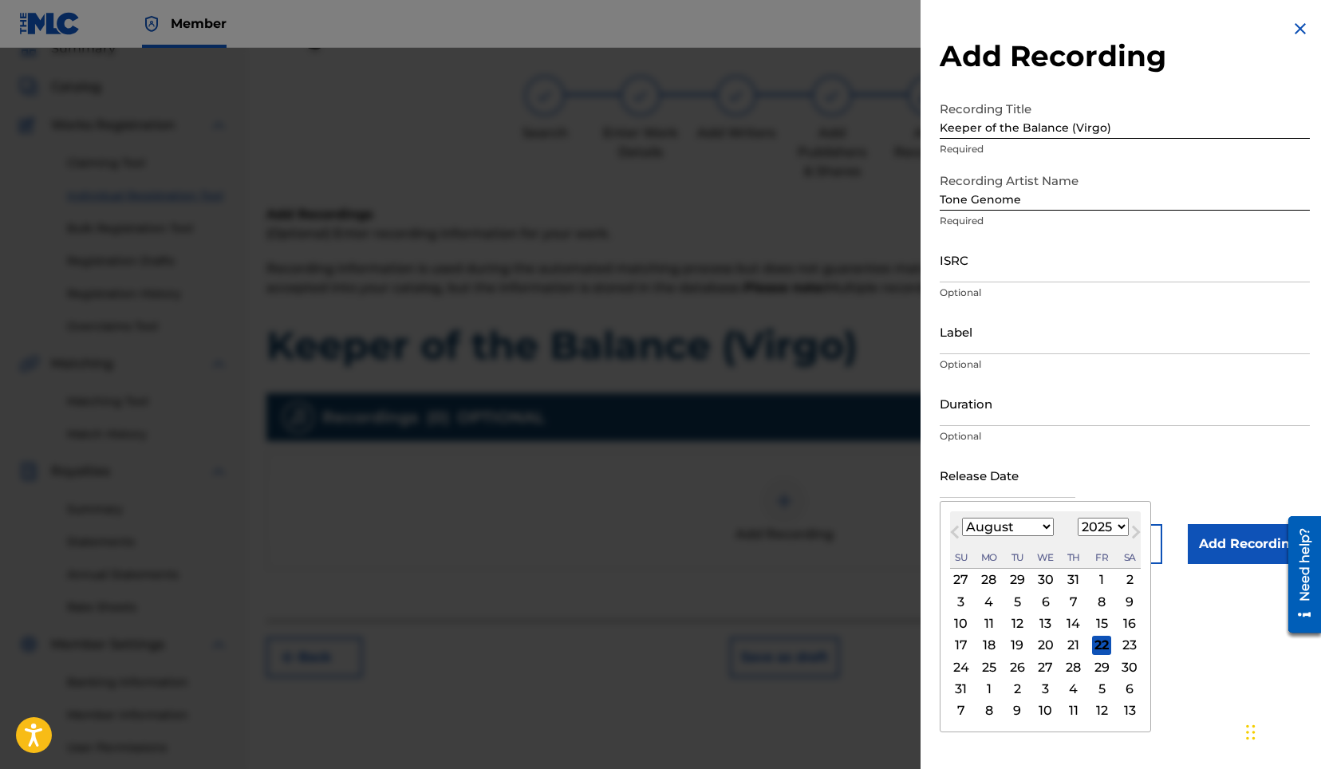
click at [1100, 643] on div "22" at bounding box center [1101, 645] width 19 height 19
type input "[DATE]"
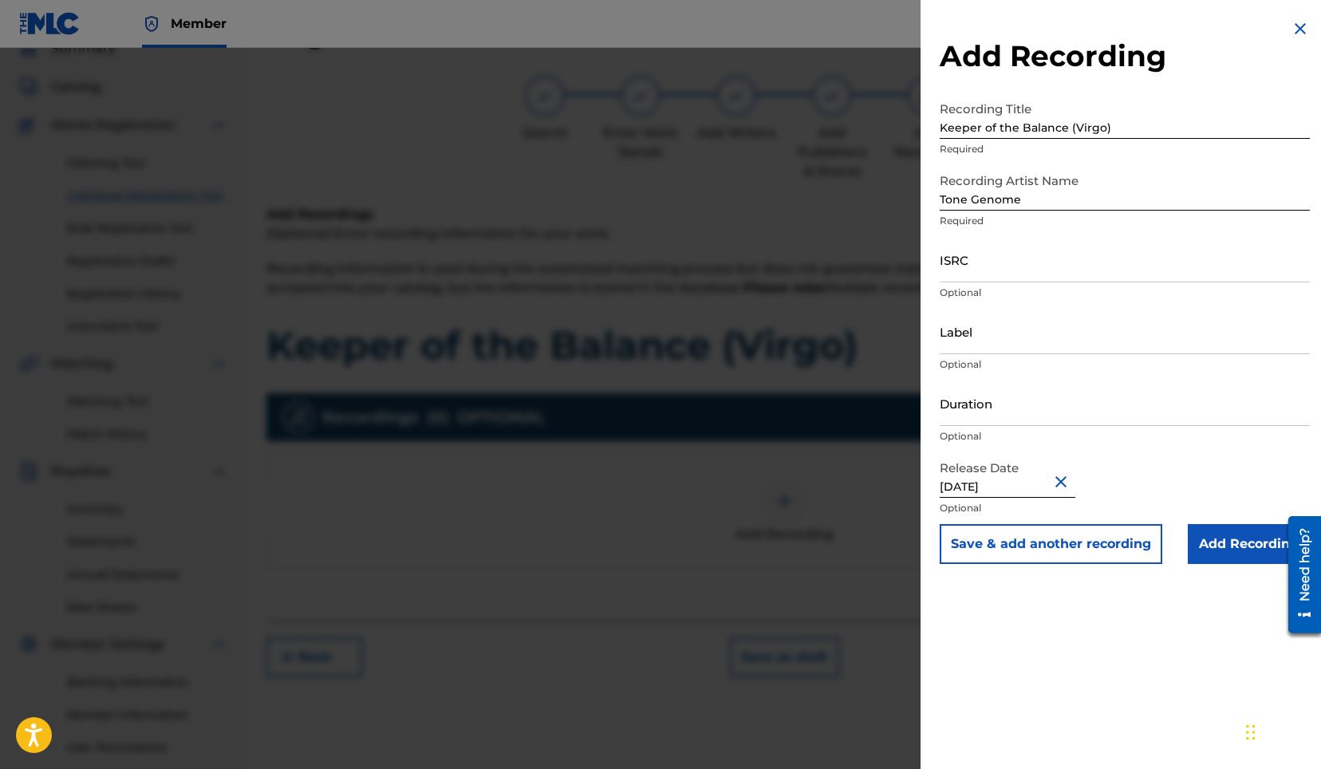
click at [1219, 548] on input "Add Recording" at bounding box center [1249, 544] width 122 height 40
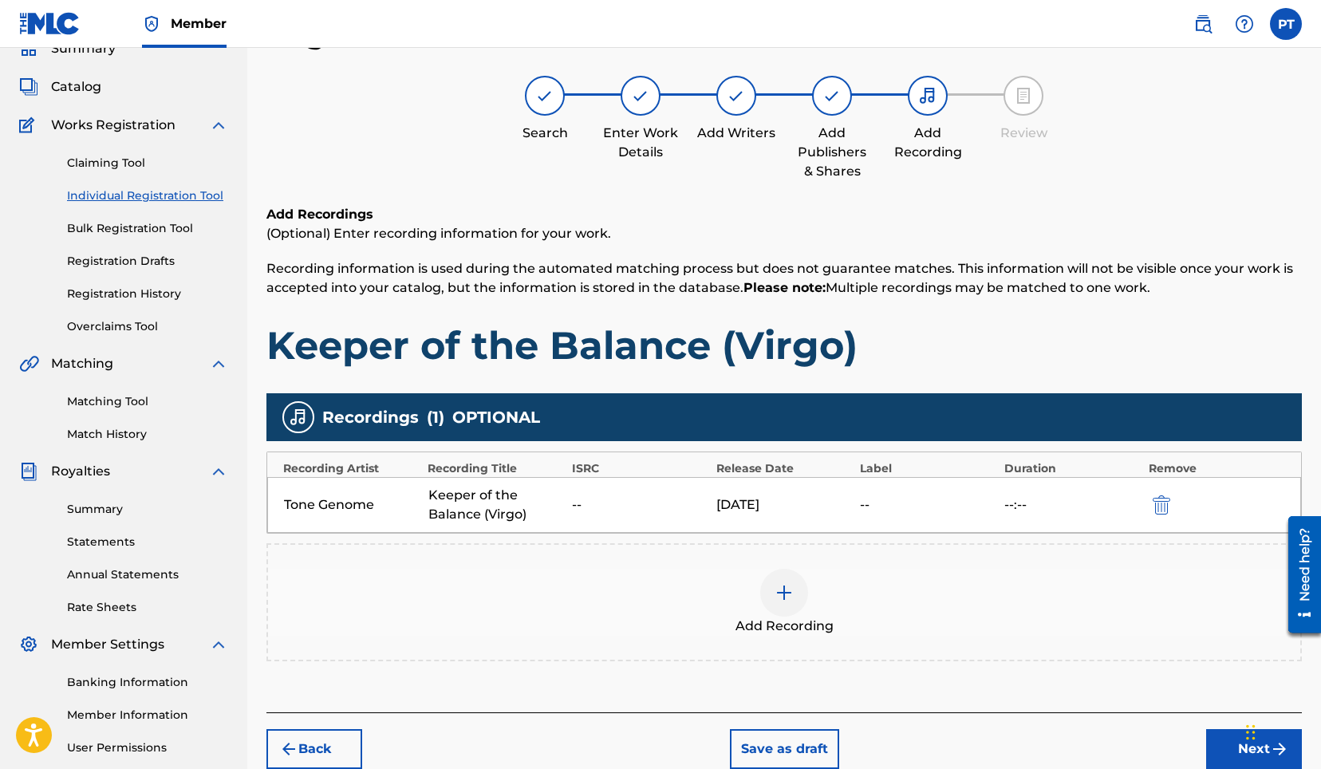
scroll to position [220, 0]
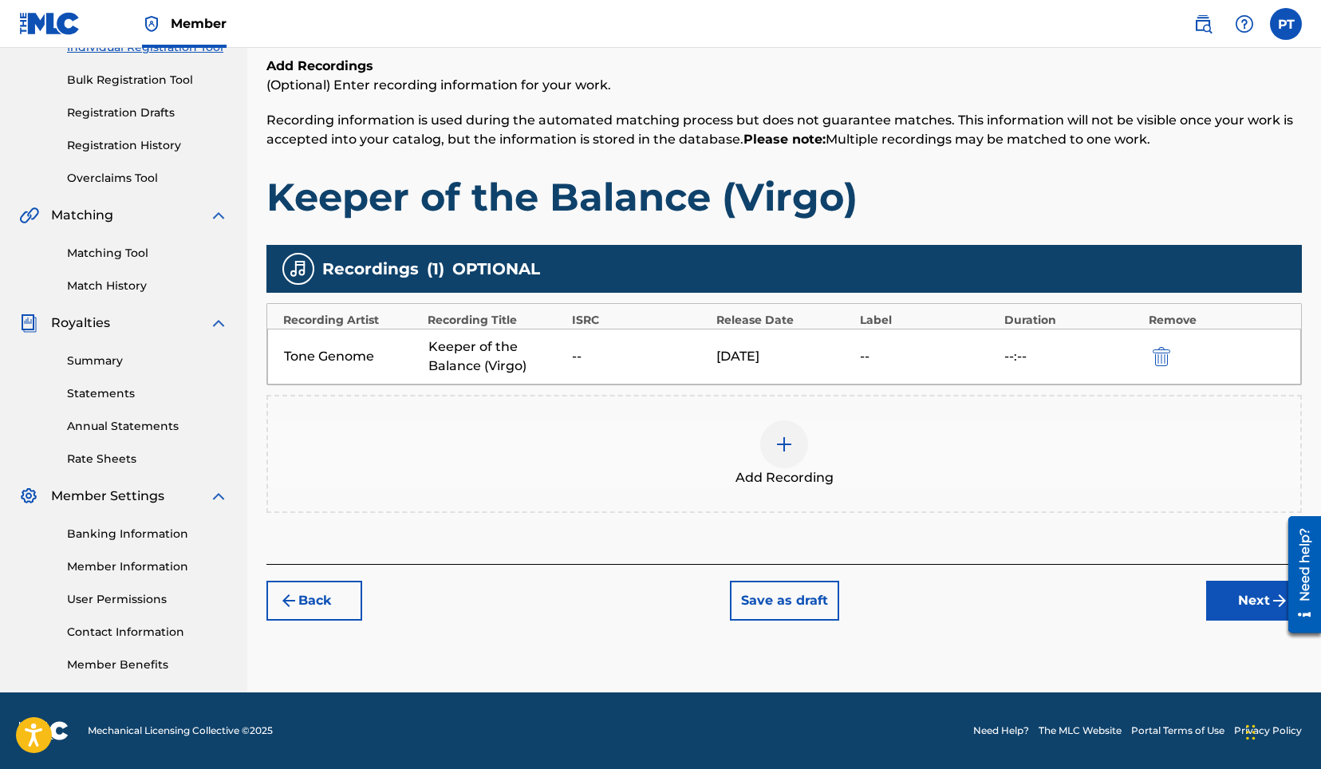
click at [1247, 599] on button "Next" at bounding box center [1255, 601] width 96 height 40
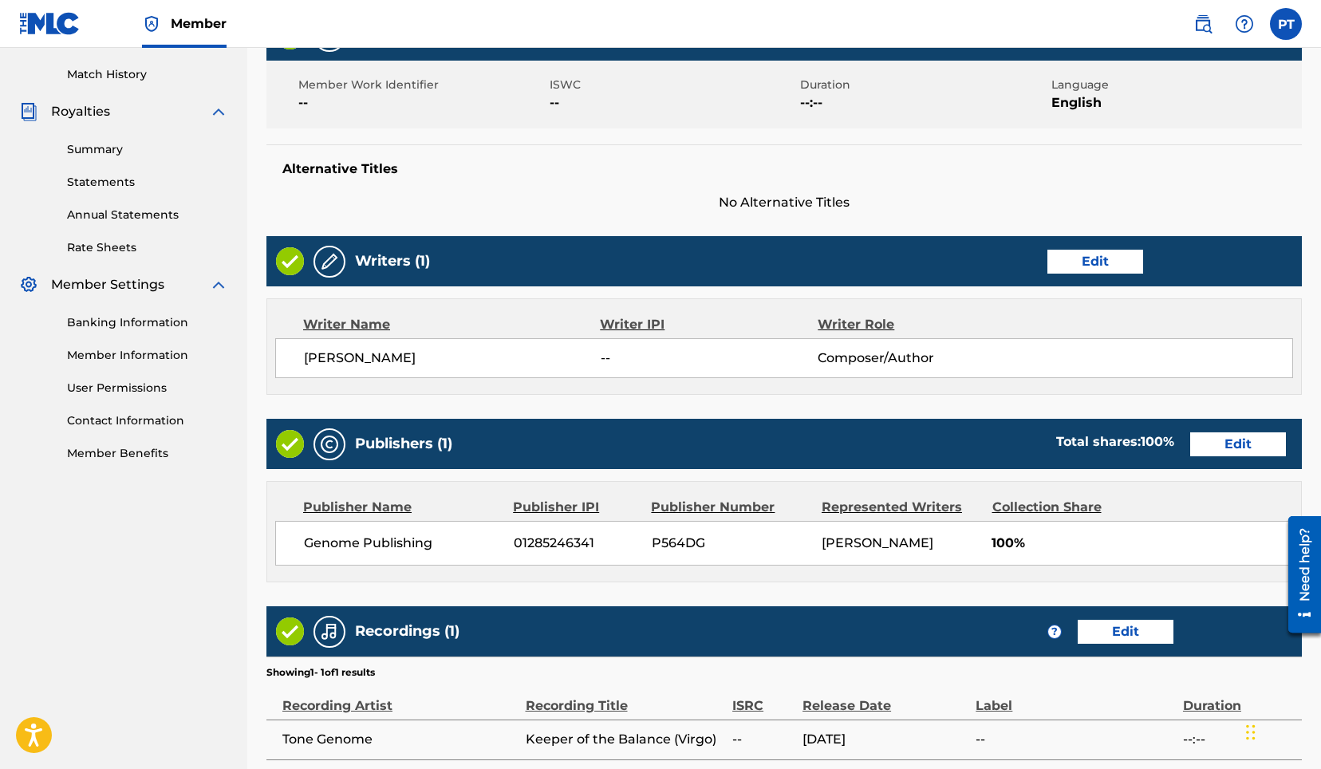
scroll to position [580, 0]
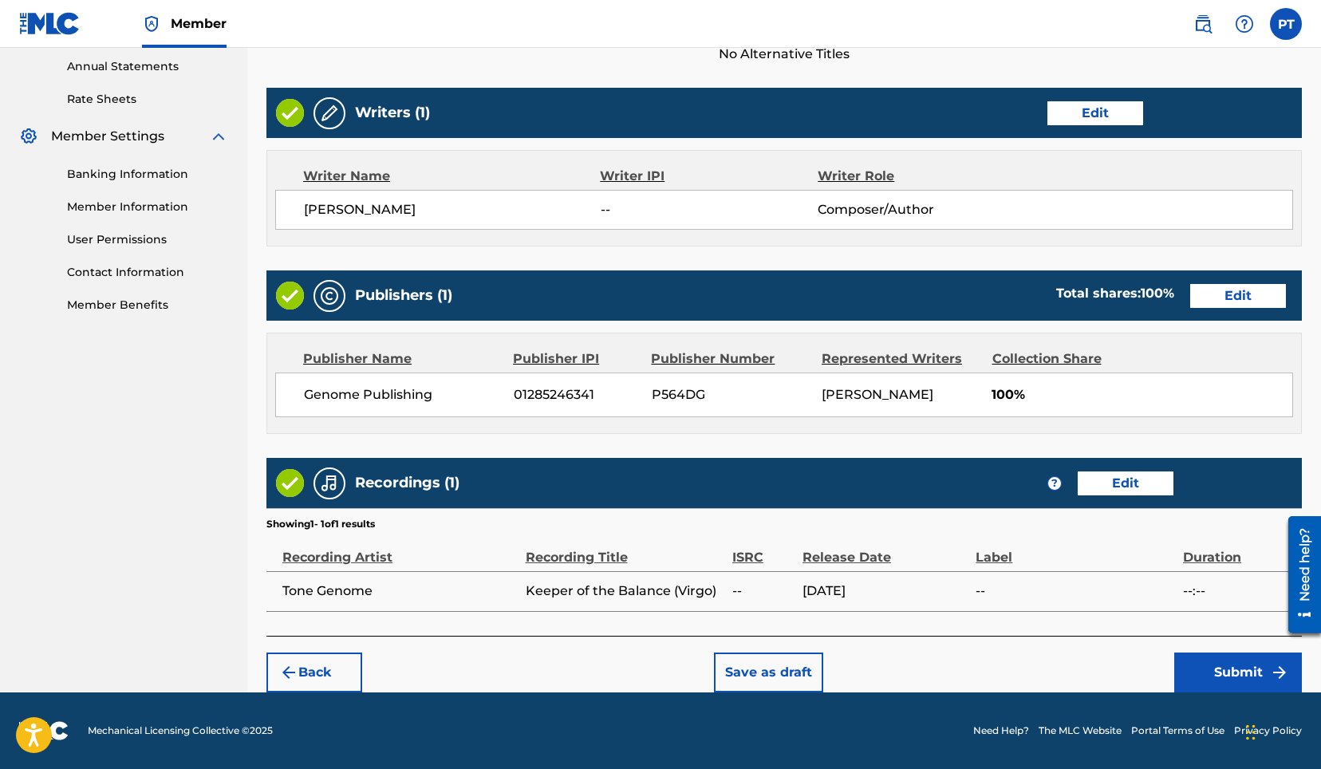
click at [1216, 668] on button "Submit" at bounding box center [1239, 673] width 128 height 40
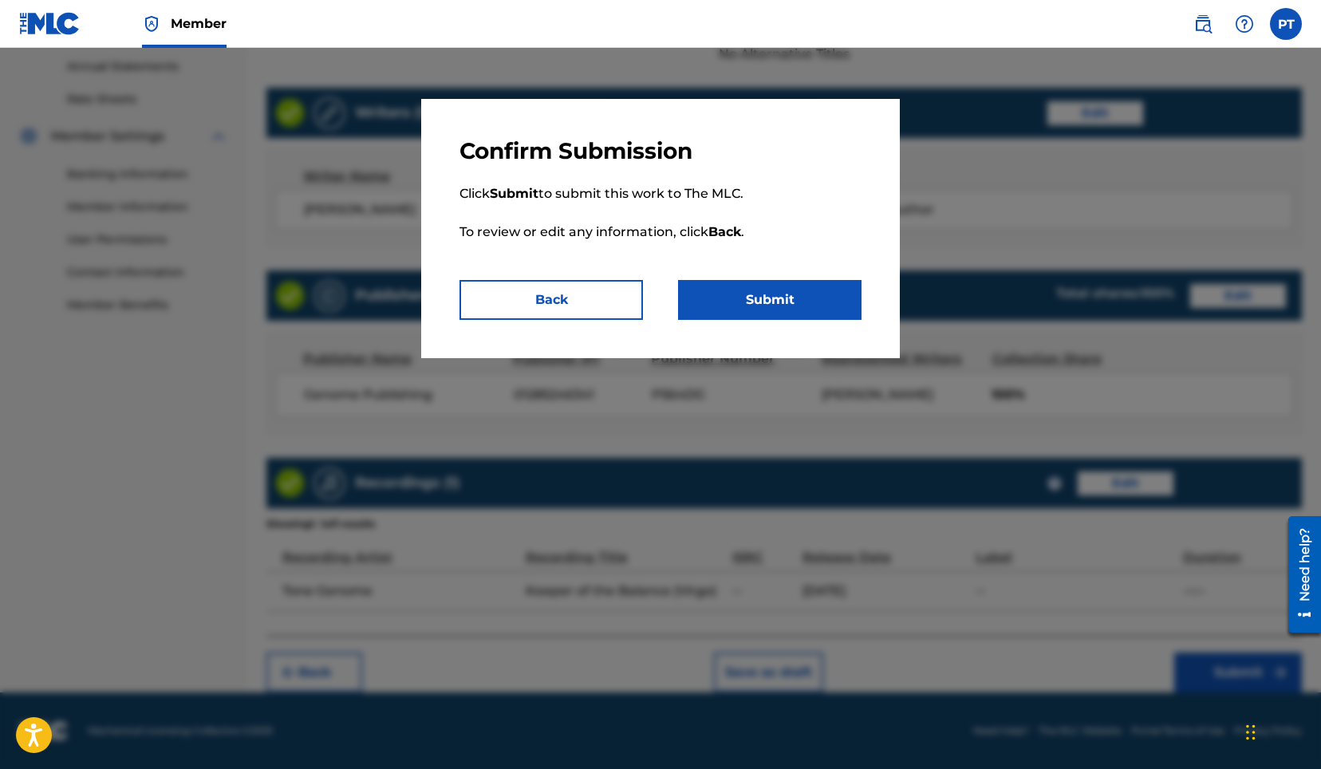
click at [771, 306] on button "Submit" at bounding box center [770, 300] width 184 height 40
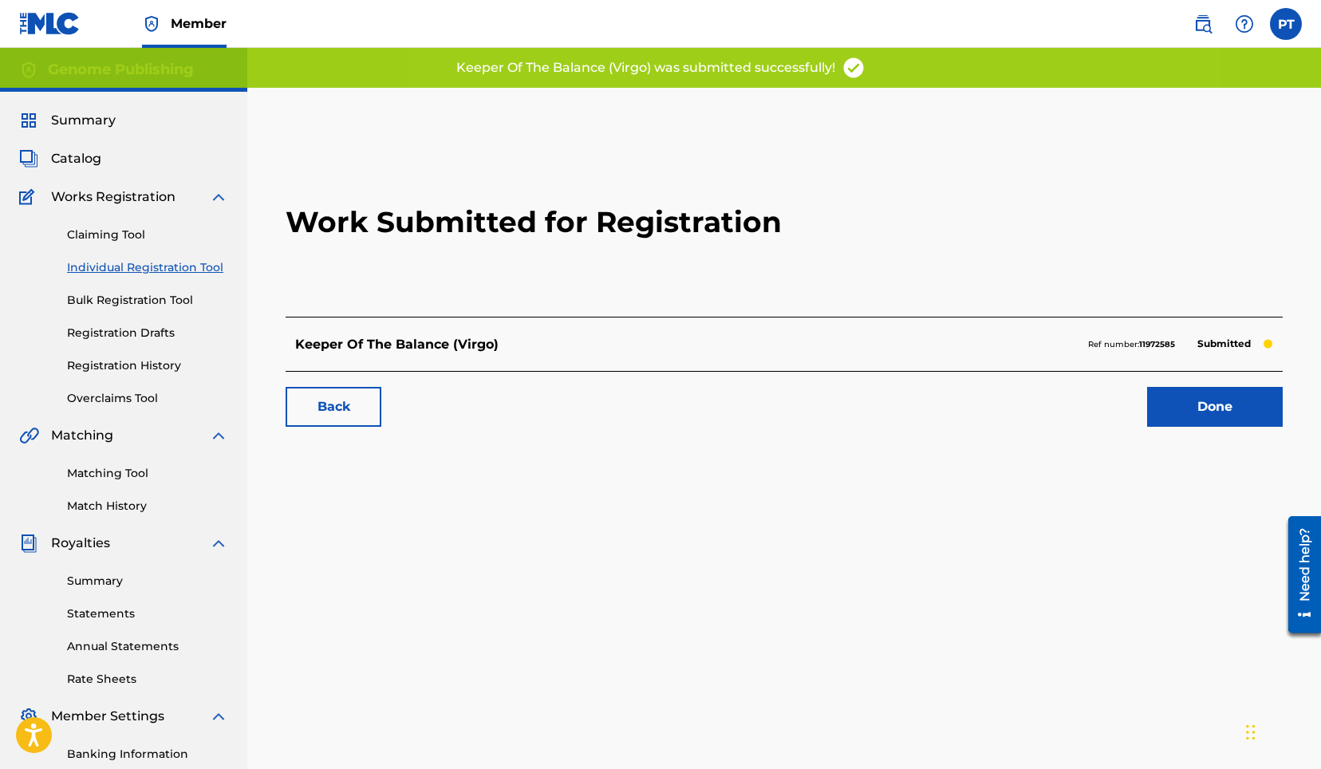
click at [1175, 407] on link "Done" at bounding box center [1216, 407] width 136 height 40
